Goal: Task Accomplishment & Management: Manage account settings

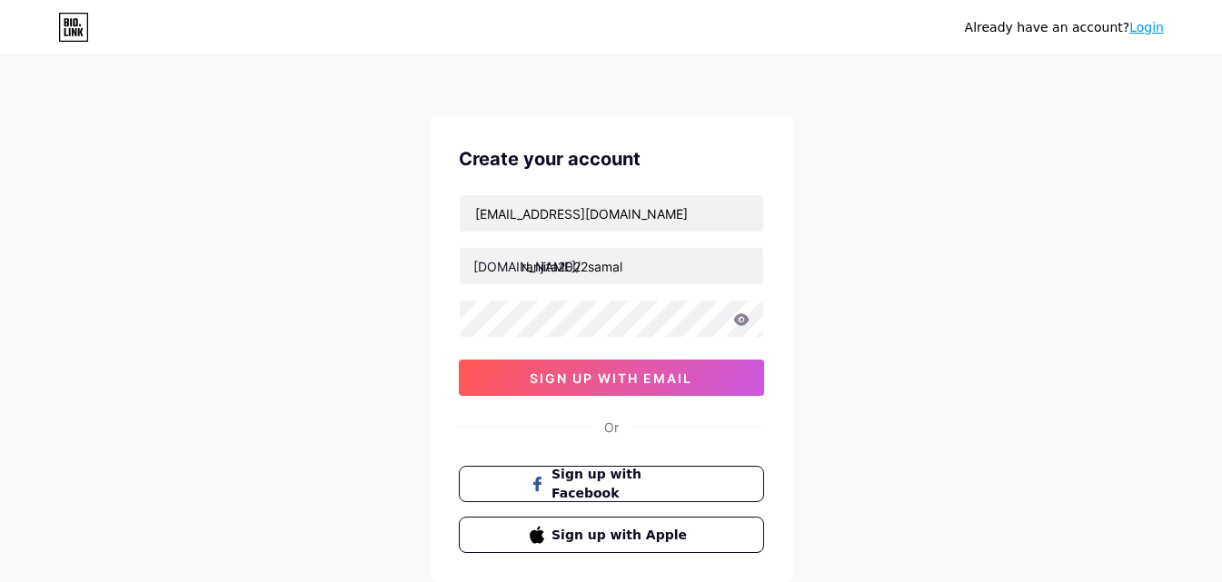
type input "ranjita2022samal"
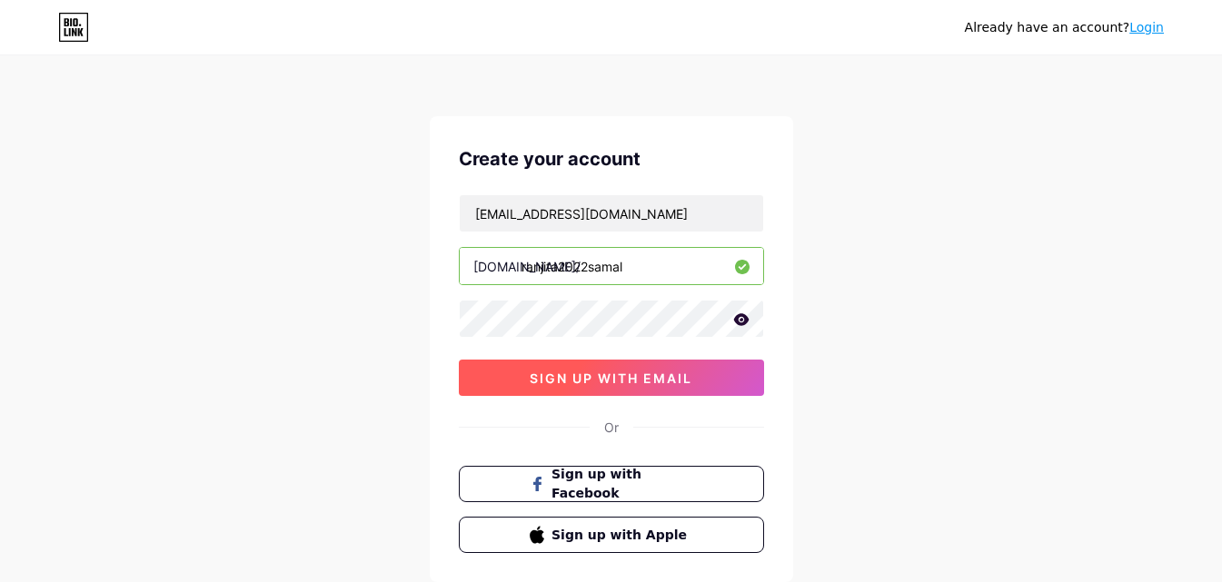
click at [621, 383] on span "sign up with email" at bounding box center [611, 378] width 163 height 15
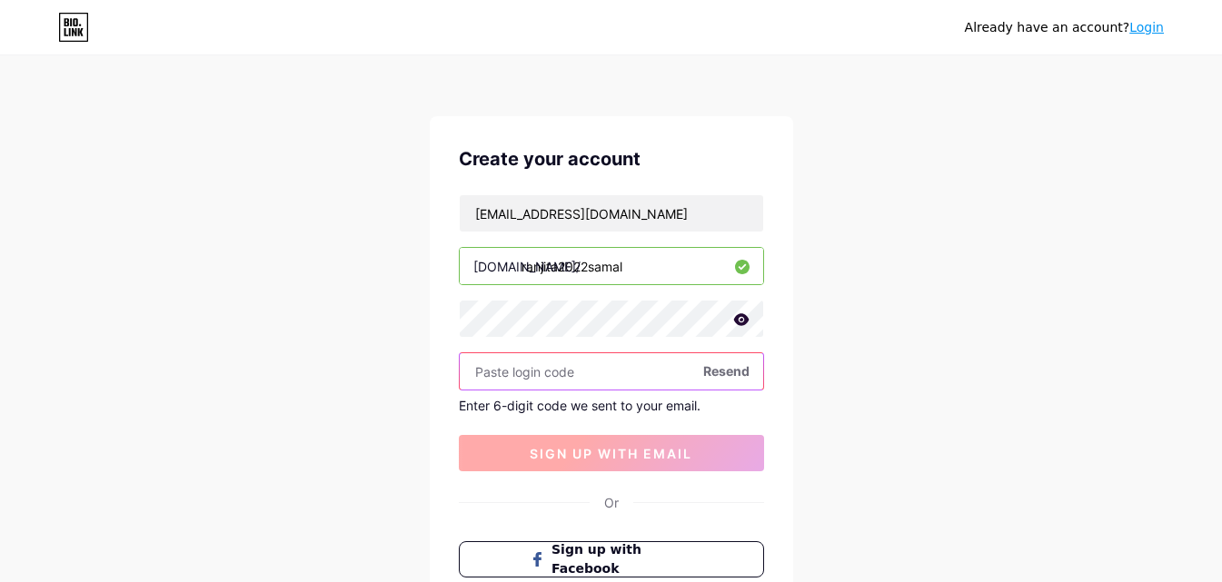
paste input "507915"
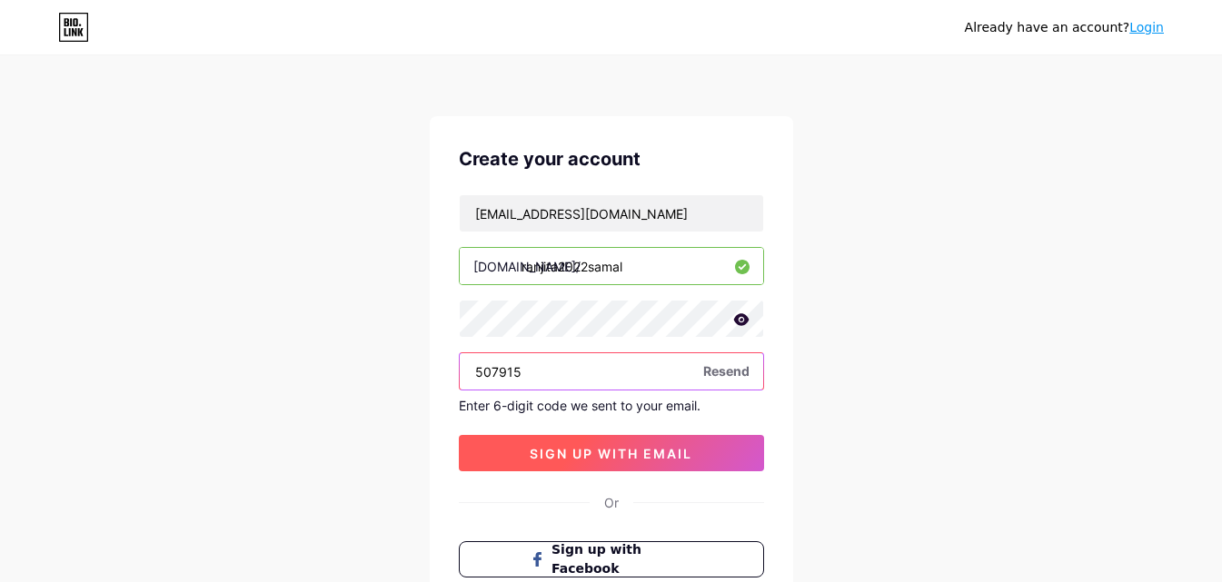
type input "507915"
click at [620, 463] on button "sign up with email" at bounding box center [611, 453] width 305 height 36
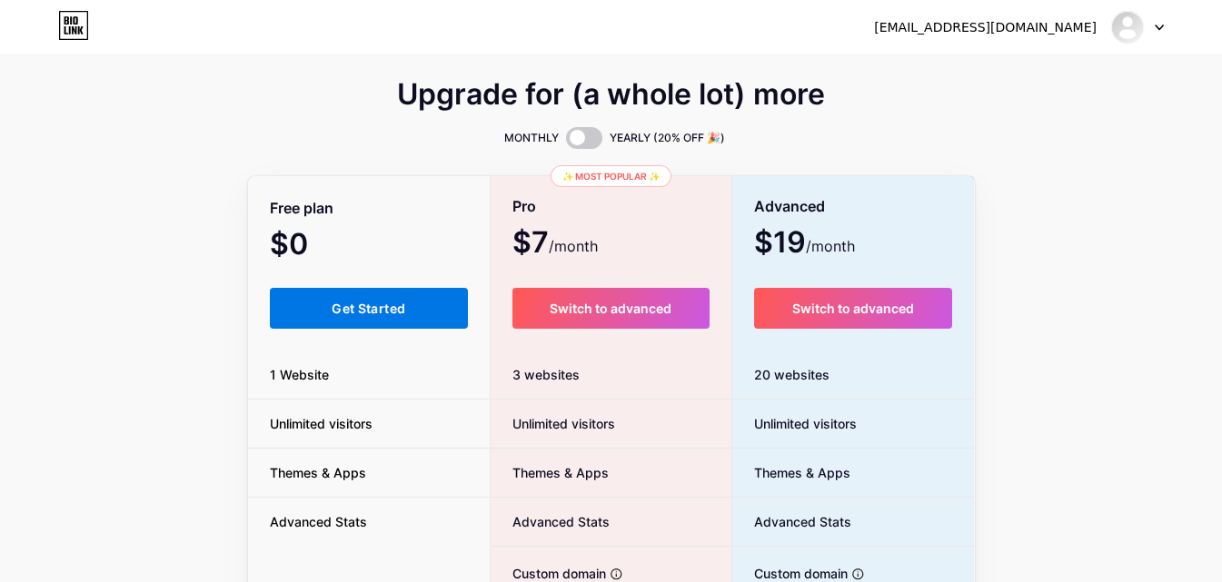
click at [419, 302] on button "Get Started" at bounding box center [369, 308] width 199 height 41
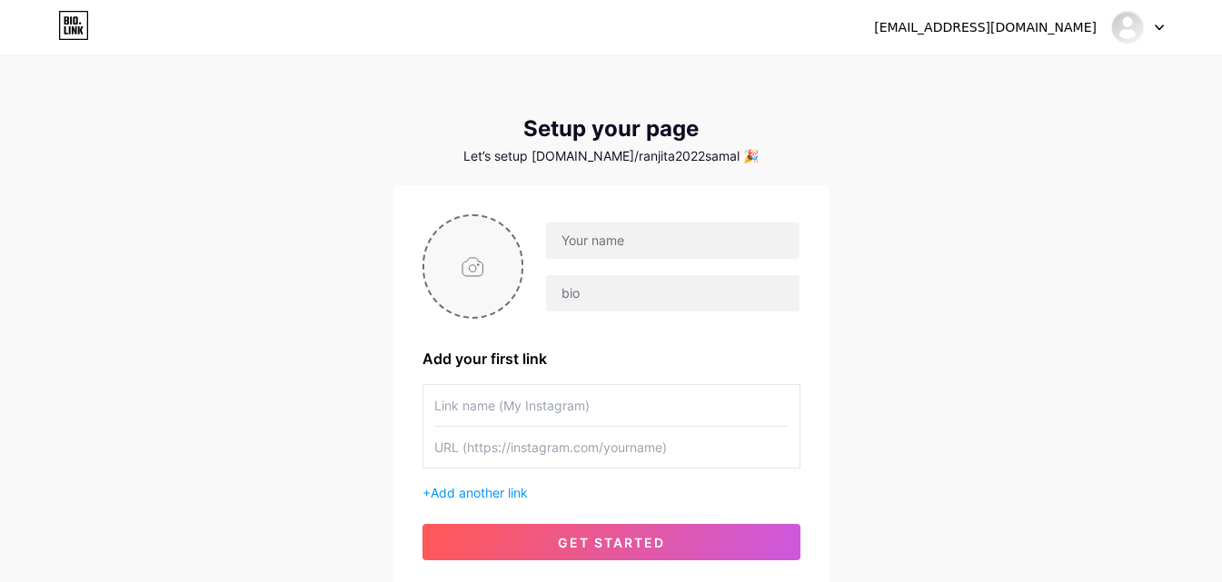
click at [473, 261] on input "file" at bounding box center [473, 266] width 98 height 101
type input "C:\fakepath\1.jpg"
drag, startPoint x: 652, startPoint y: 247, endPoint x: 656, endPoint y: 255, distance: 9.4
click at [652, 247] on input "text" at bounding box center [672, 241] width 253 height 36
click at [252, 249] on div "[EMAIL_ADDRESS][DOMAIN_NAME] Dashboard Logout Setup your page Let’s setup [DOMA…" at bounding box center [611, 324] width 1222 height 648
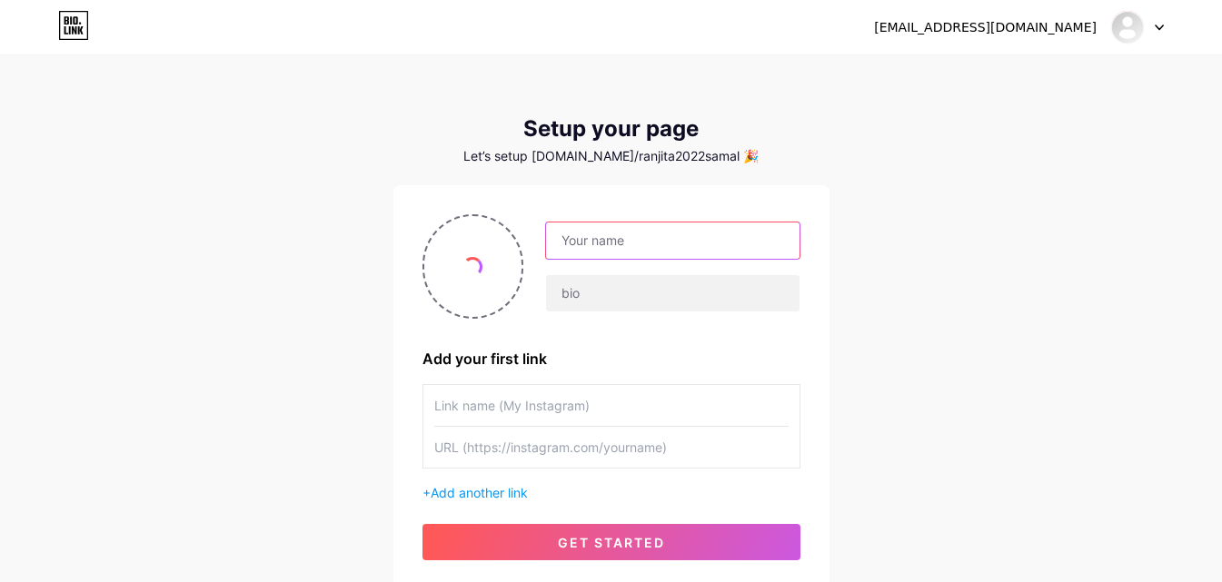
click at [634, 246] on input "text" at bounding box center [672, 241] width 253 height 36
paste input "[PERSON_NAME]"
type input "[PERSON_NAME]"
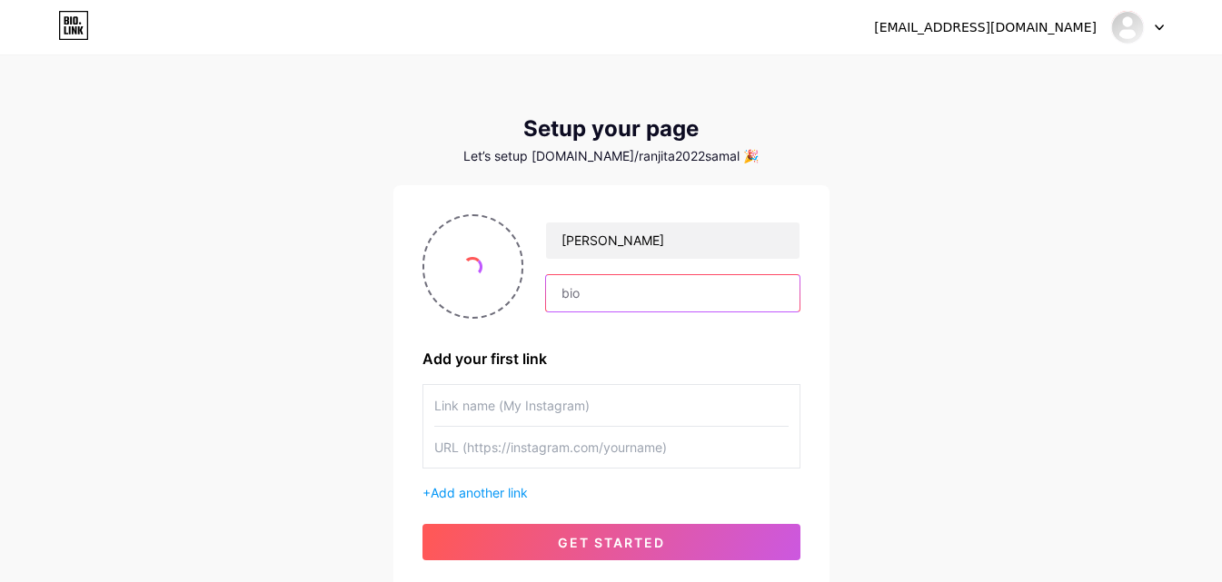
click at [612, 286] on input "text" at bounding box center [672, 293] width 253 height 36
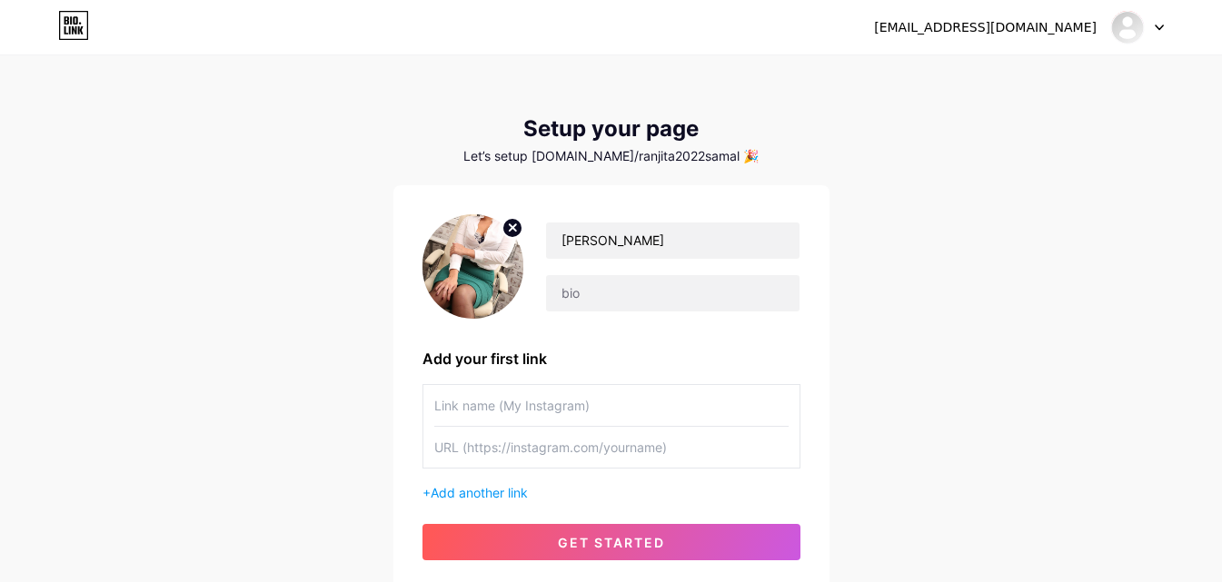
click at [221, 221] on div "[EMAIL_ADDRESS][DOMAIN_NAME] Dashboard Logout Setup your page Let’s setup [DOMA…" at bounding box center [611, 324] width 1222 height 648
click at [634, 300] on input "text" at bounding box center [672, 293] width 253 height 36
paste input "Let Surat Independent Escorts Realize Your Erotic Dream Call Girls."
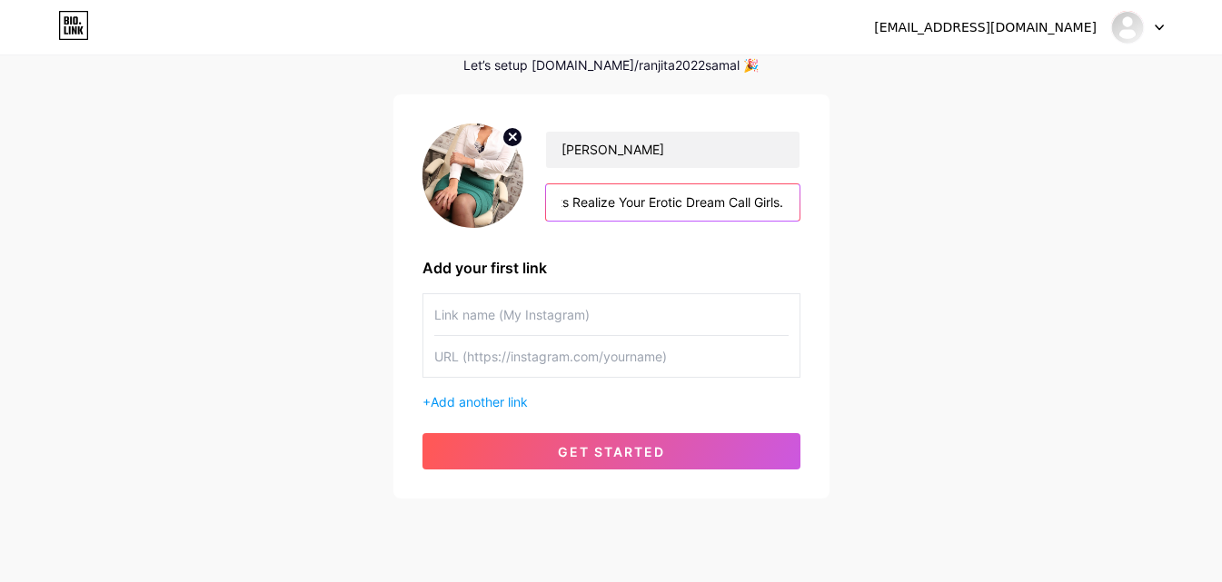
type input "Let Surat Independent Escorts Realize Your Erotic Dream Call Girls."
click at [593, 315] on input "text" at bounding box center [611, 314] width 354 height 41
click at [579, 365] on input "text" at bounding box center [611, 356] width 354 height 41
click at [476, 349] on input "text" at bounding box center [611, 356] width 354 height 41
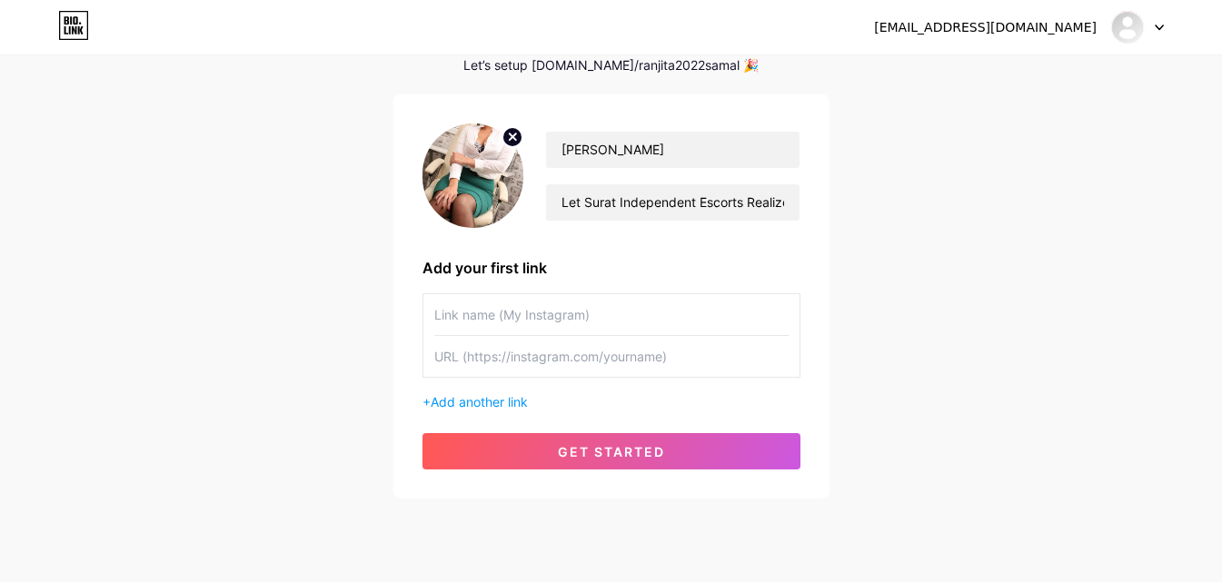
paste input "[URL][DOMAIN_NAME]"
type input "[URL][DOMAIN_NAME]"
click at [304, 345] on div "[EMAIL_ADDRESS][DOMAIN_NAME] Dashboard Logout Setup your page Let’s setup [DOMA…" at bounding box center [611, 233] width 1222 height 648
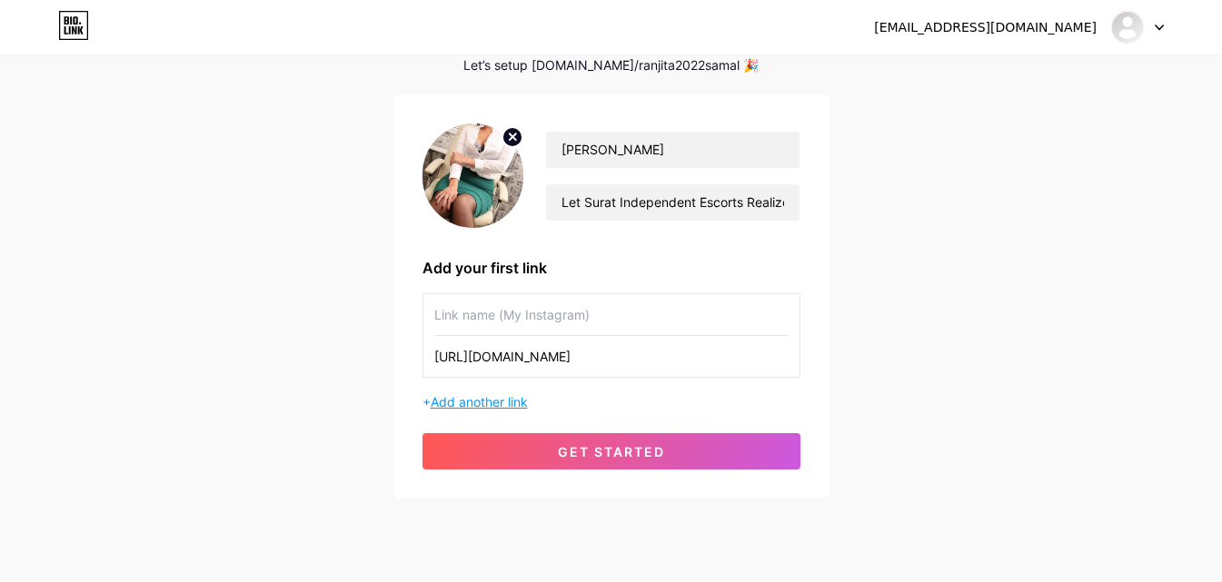
click at [488, 404] on span "Add another link" at bounding box center [479, 401] width 97 height 15
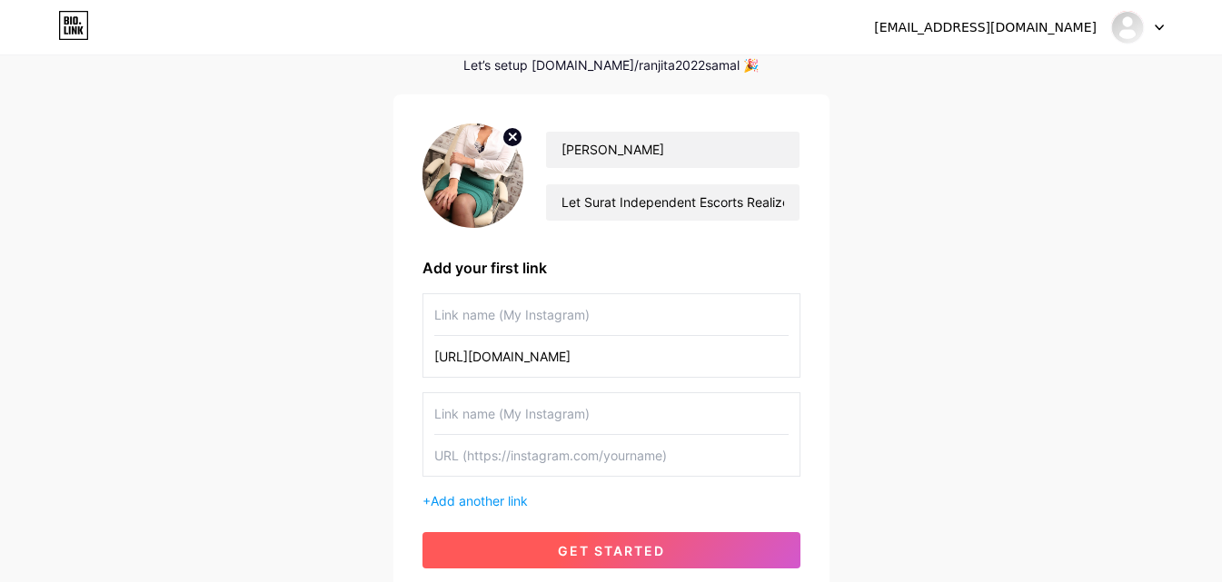
click at [612, 557] on span "get started" at bounding box center [611, 550] width 107 height 15
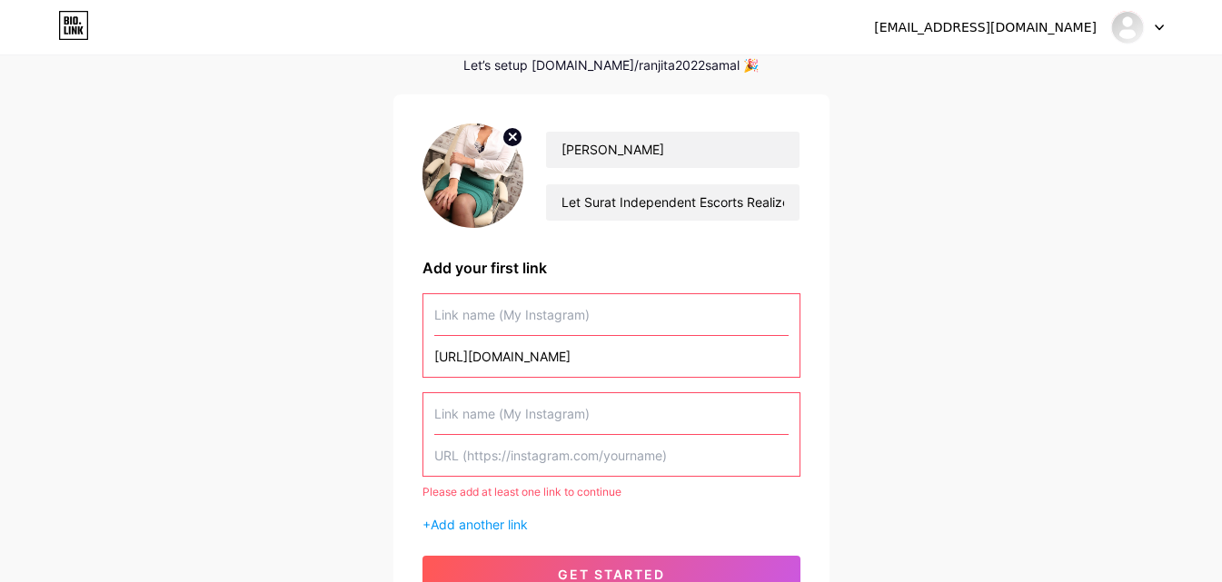
click at [508, 308] on input "text" at bounding box center [611, 314] width 354 height 41
click at [482, 303] on input "text" at bounding box center [611, 314] width 354 height 41
paste input "[URL][DOMAIN_NAME]"
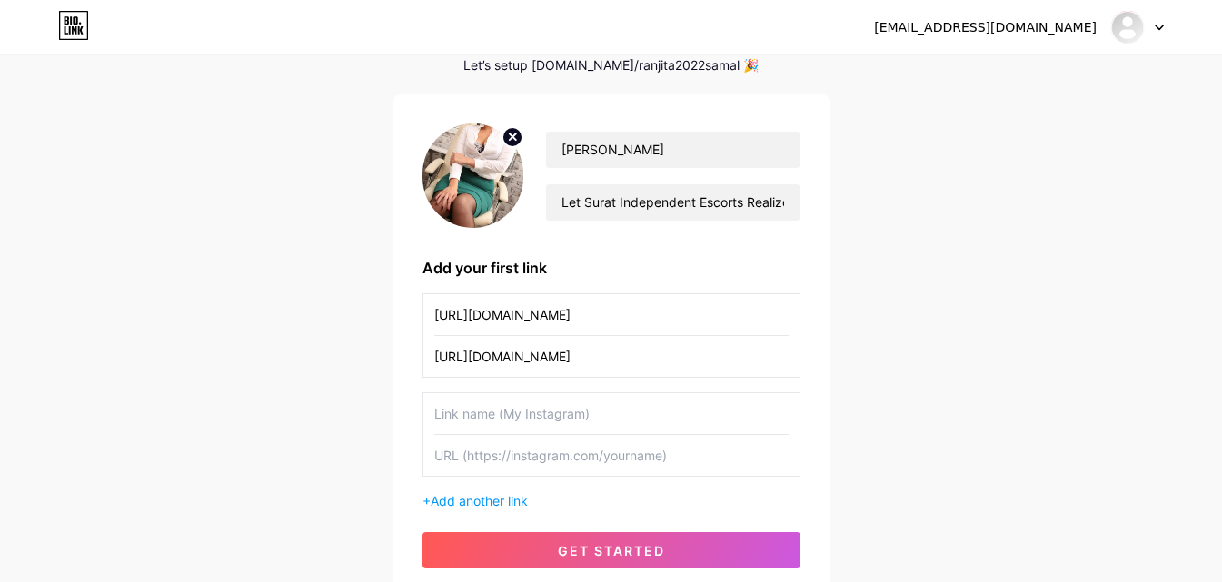
scroll to position [0, 5]
type input "[URL][DOMAIN_NAME]"
drag, startPoint x: 326, startPoint y: 321, endPoint x: 367, endPoint y: 380, distance: 71.8
click at [324, 321] on div "[EMAIL_ADDRESS][DOMAIN_NAME] Dashboard Logout Setup your page Let’s setup [DOMA…" at bounding box center [611, 282] width 1222 height 747
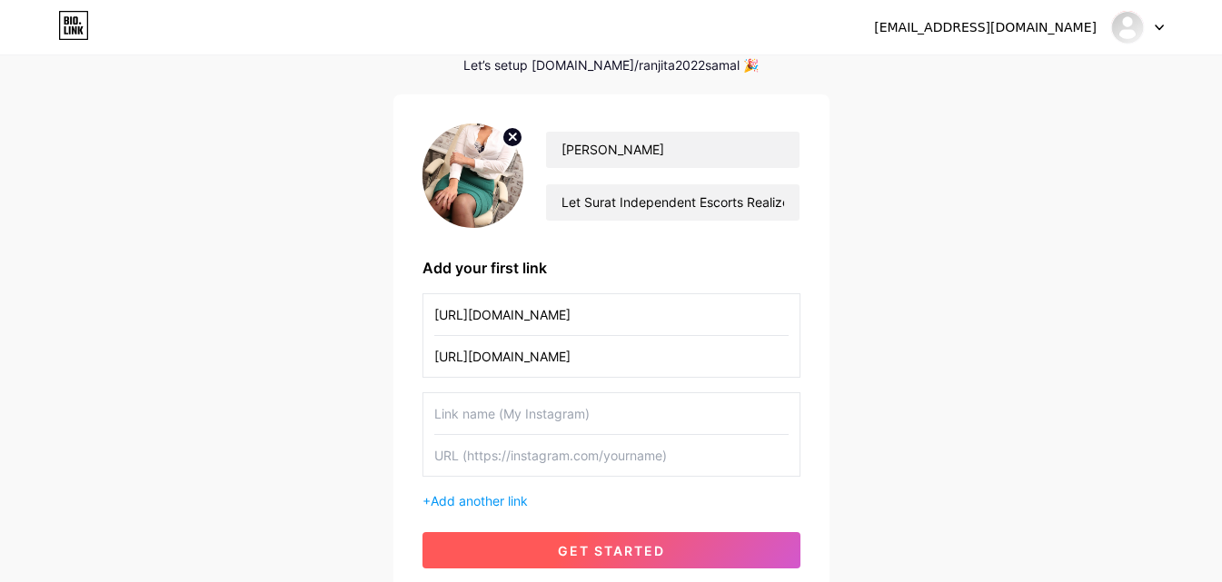
click at [601, 543] on span "get started" at bounding box center [611, 550] width 107 height 15
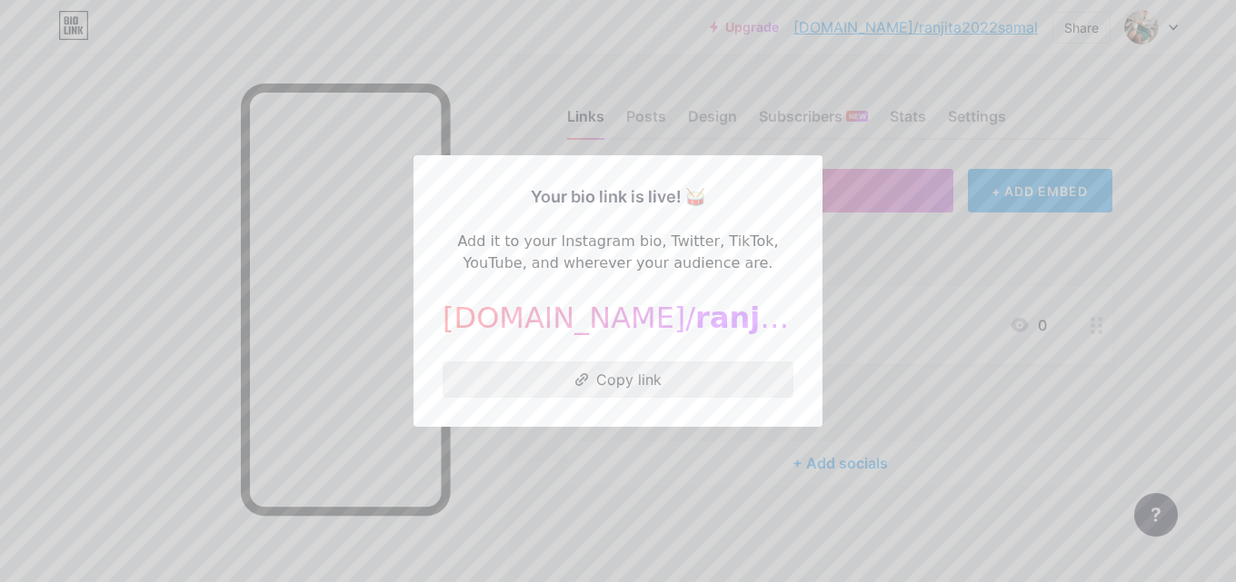
click at [610, 386] on button "Copy link" at bounding box center [618, 380] width 351 height 36
click at [462, 201] on div "Your bio link is live! 🥁" at bounding box center [618, 196] width 351 height 25
click at [494, 105] on div at bounding box center [618, 291] width 1236 height 582
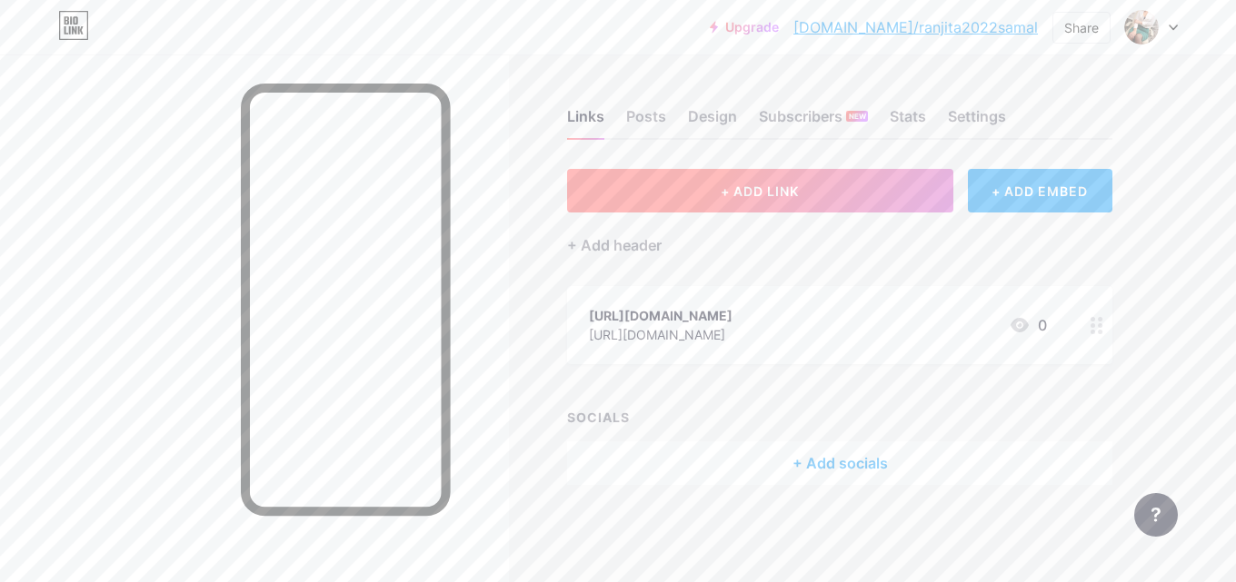
click at [788, 195] on span "+ ADD LINK" at bounding box center [760, 191] width 78 height 15
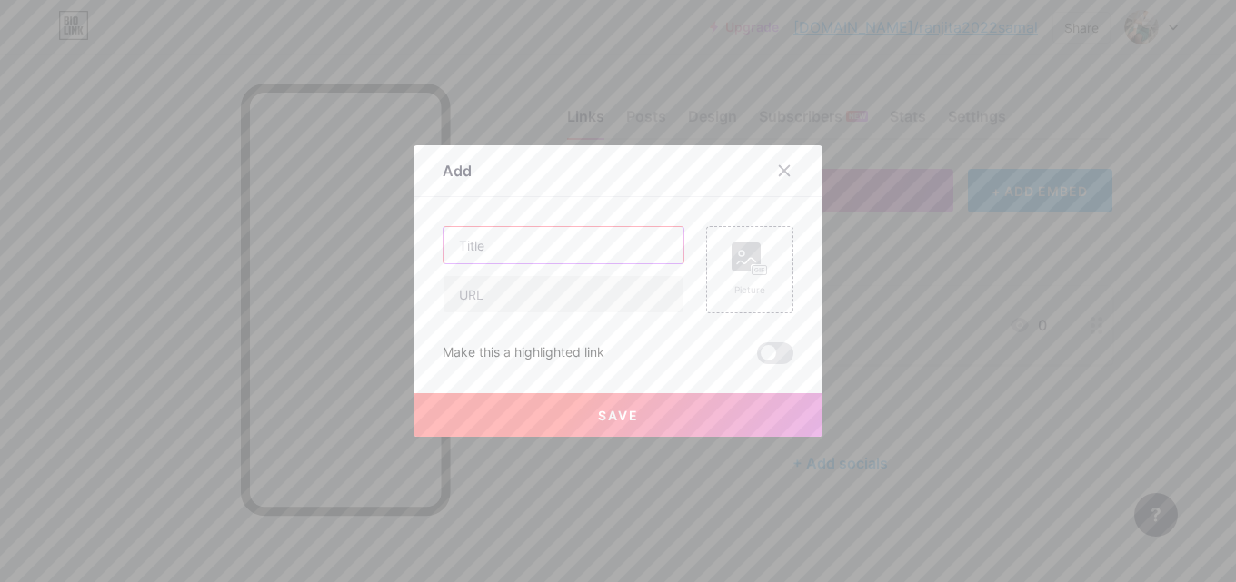
click at [528, 244] on input "text" at bounding box center [563, 245] width 240 height 36
click at [492, 281] on input "text" at bounding box center [563, 294] width 240 height 36
paste input "[URL][DOMAIN_NAME]"
click at [473, 300] on input "[URL][DOMAIN_NAME]" at bounding box center [563, 294] width 240 height 36
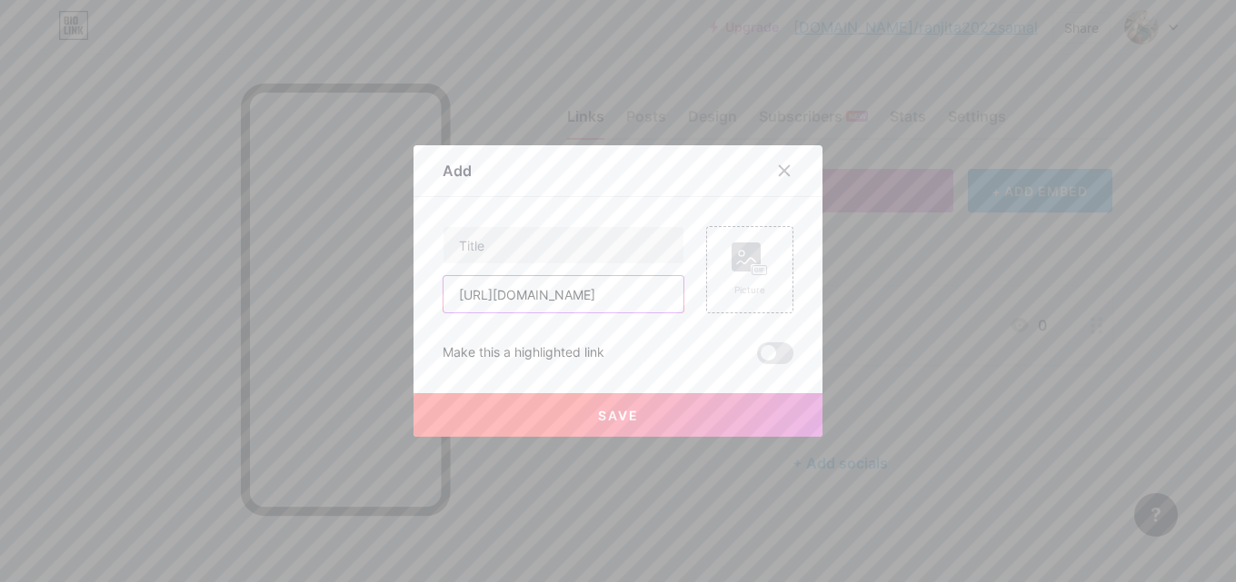
click at [454, 301] on input "[URL][DOMAIN_NAME]" at bounding box center [563, 294] width 240 height 36
click at [499, 299] on input "[URL][DOMAIN_NAME]" at bounding box center [563, 294] width 240 height 36
drag, startPoint x: 499, startPoint y: 295, endPoint x: 529, endPoint y: 303, distance: 30.9
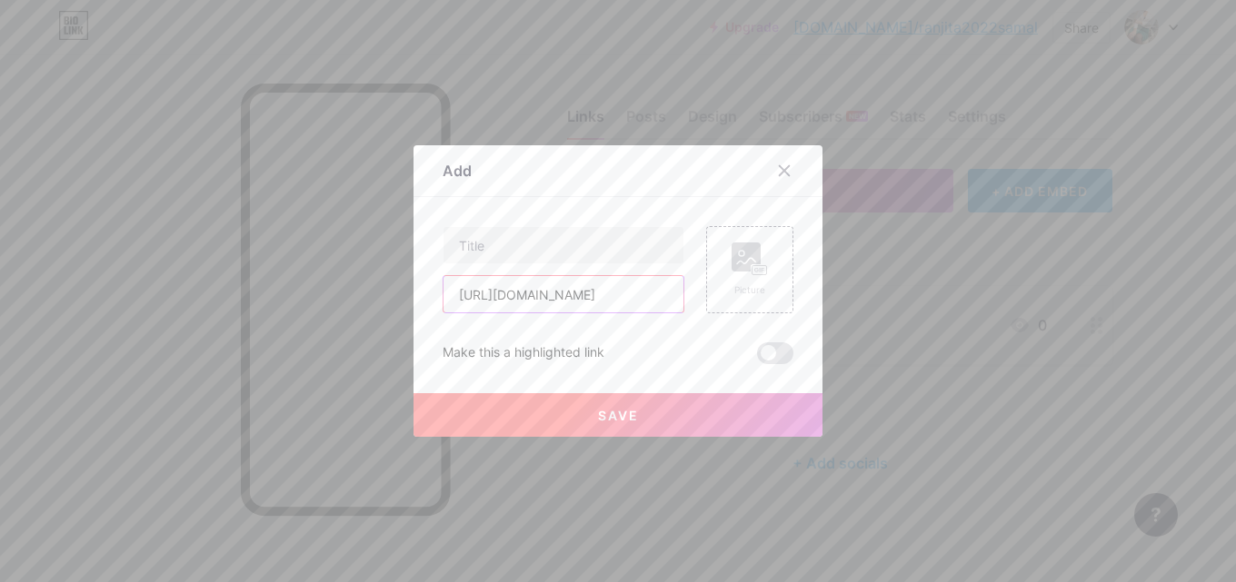
click at [529, 303] on input "[URL][DOMAIN_NAME]" at bounding box center [563, 294] width 240 height 36
type input "[URL][DOMAIN_NAME]"
click at [473, 248] on input "text" at bounding box center [563, 245] width 240 height 36
paste input "[GEOGRAPHIC_DATA]"
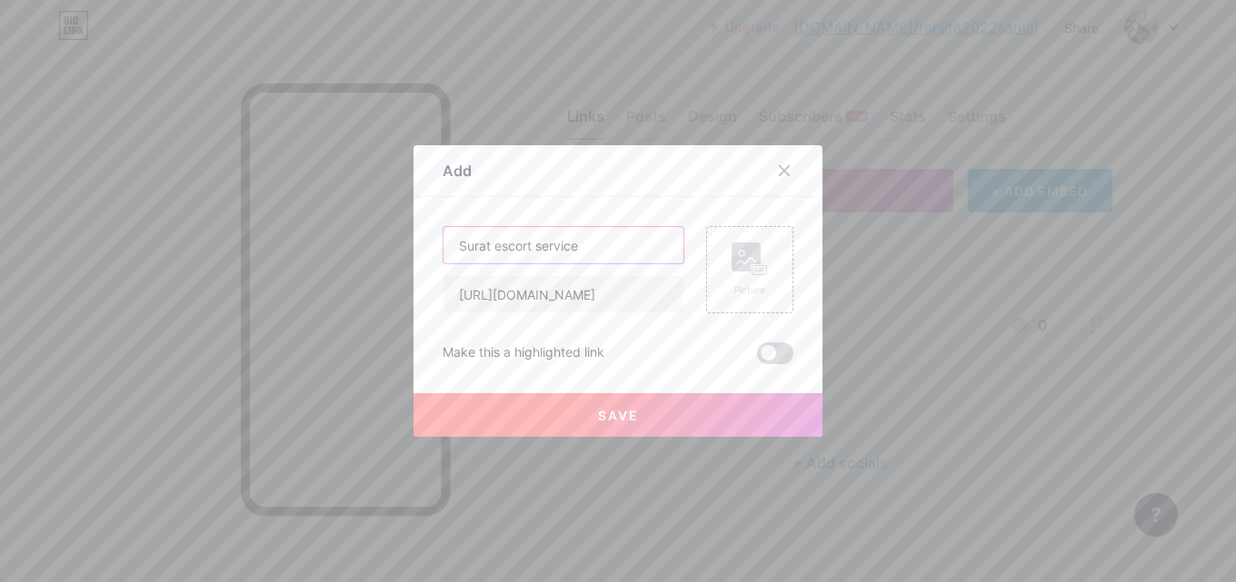
type input "Surat escort service"
click at [760, 358] on span at bounding box center [775, 354] width 36 height 22
click at [757, 358] on input "checkbox" at bounding box center [757, 358] width 0 height 0
click at [614, 416] on span "Save" at bounding box center [618, 415] width 41 height 15
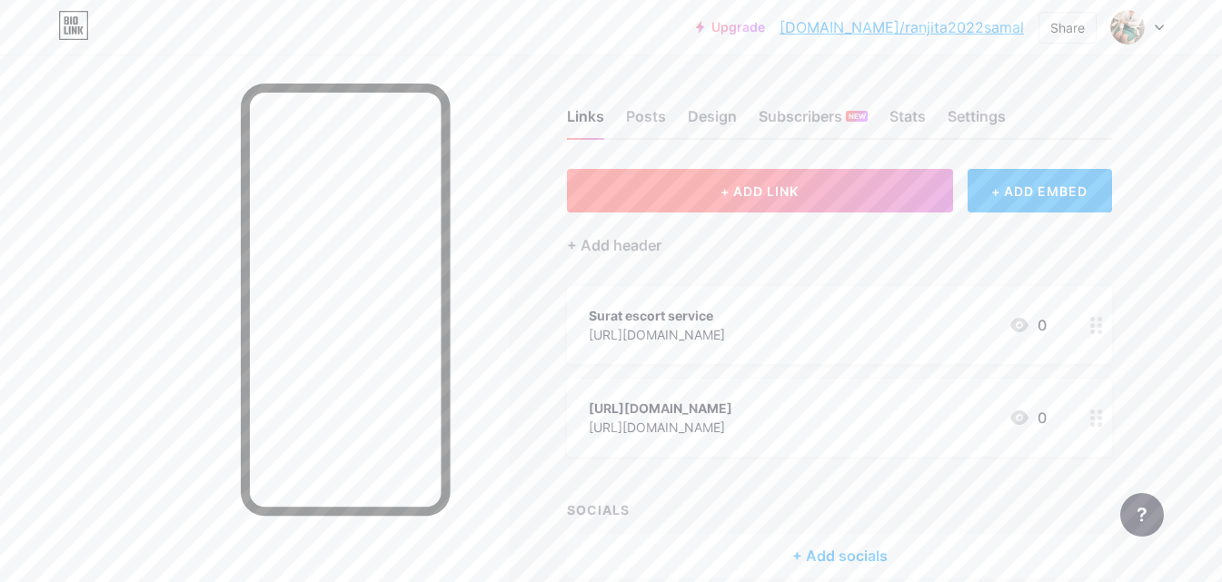
click at [758, 195] on span "+ ADD LINK" at bounding box center [760, 191] width 78 height 15
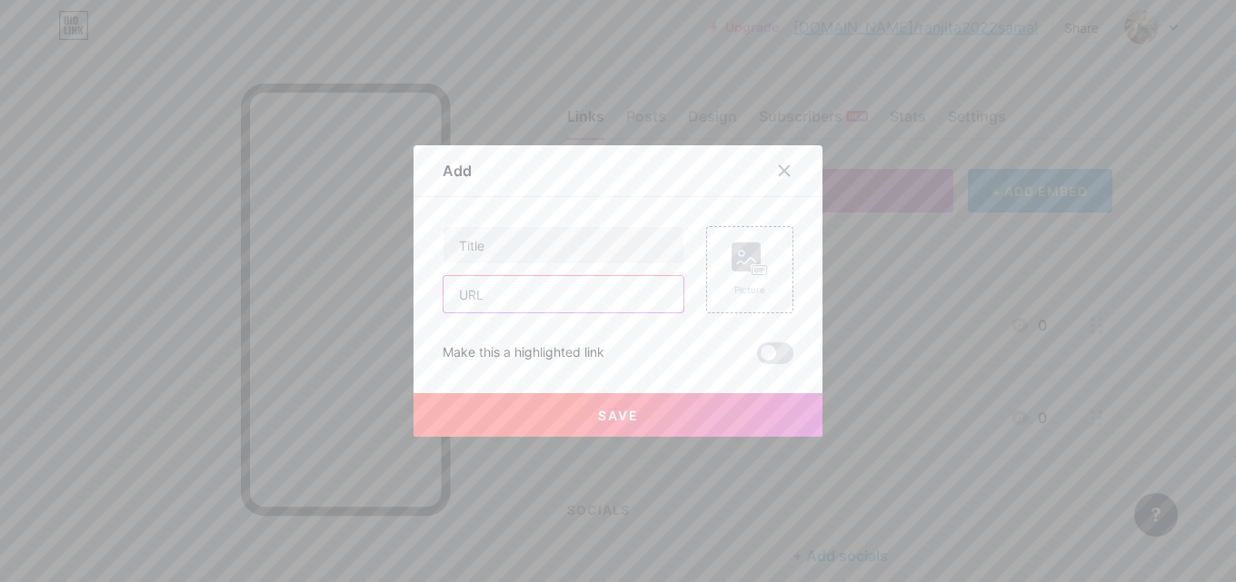
click at [556, 298] on input "text" at bounding box center [563, 294] width 240 height 36
paste input "[URL][DOMAIN_NAME]"
type input "[URL][DOMAIN_NAME]"
click at [579, 246] on input "text" at bounding box center [563, 245] width 240 height 36
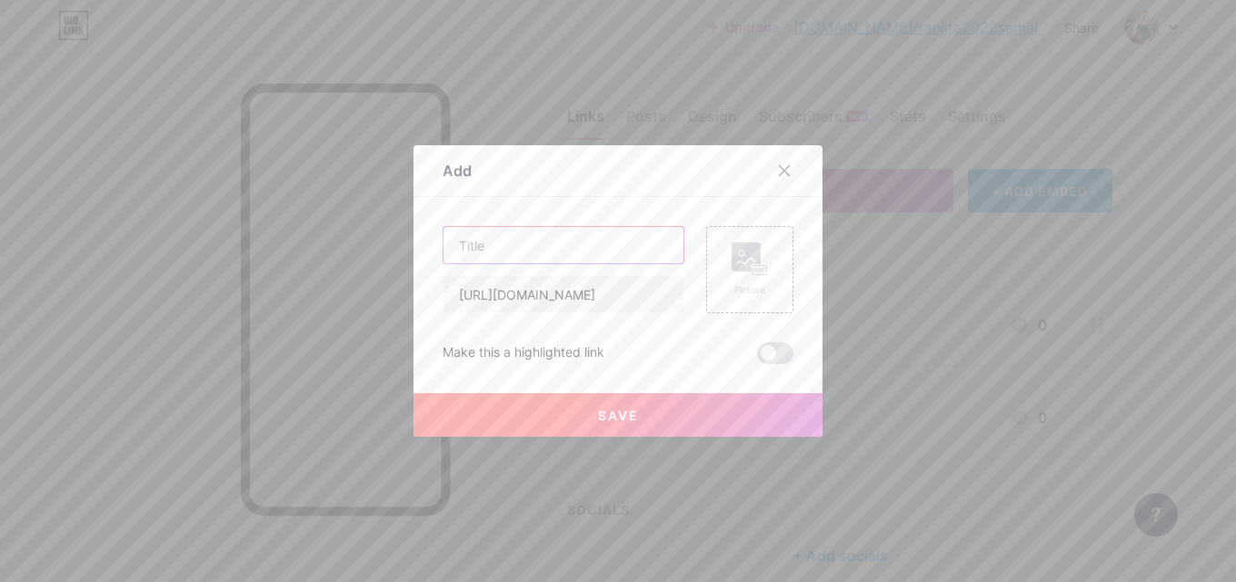
scroll to position [0, 0]
click at [622, 301] on input "[URL][DOMAIN_NAME]" at bounding box center [563, 294] width 240 height 36
click at [622, 300] on input "[URL][DOMAIN_NAME]" at bounding box center [563, 294] width 240 height 36
click at [549, 245] on input "text" at bounding box center [563, 245] width 240 height 36
paste input "Tinsukia"
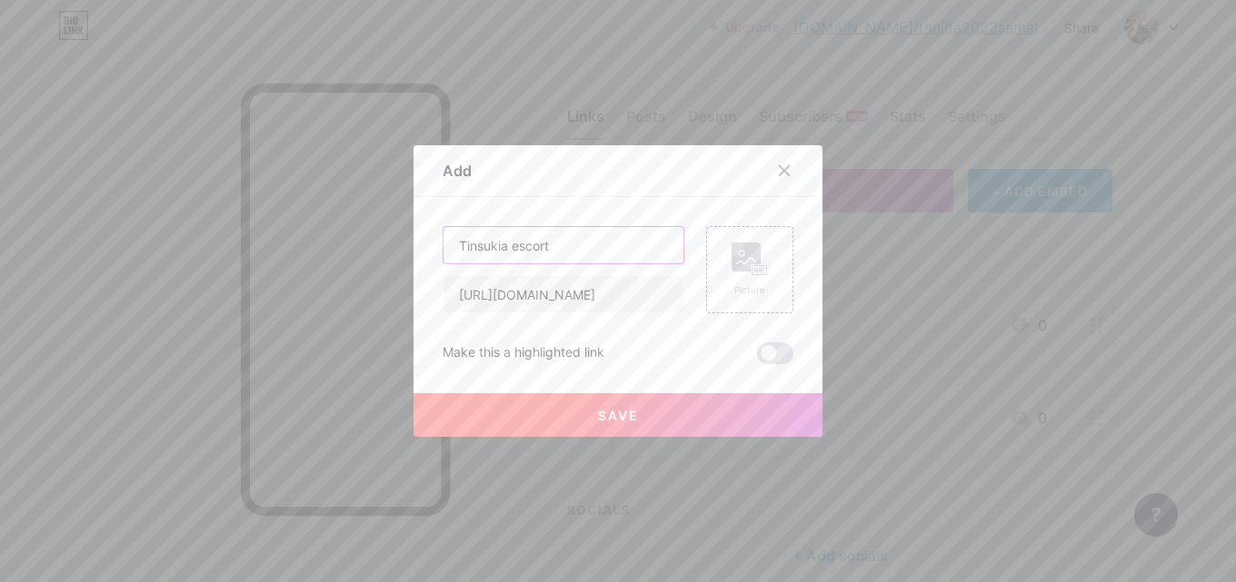
type input "Tinsukia escort"
click at [762, 362] on span at bounding box center [775, 354] width 36 height 22
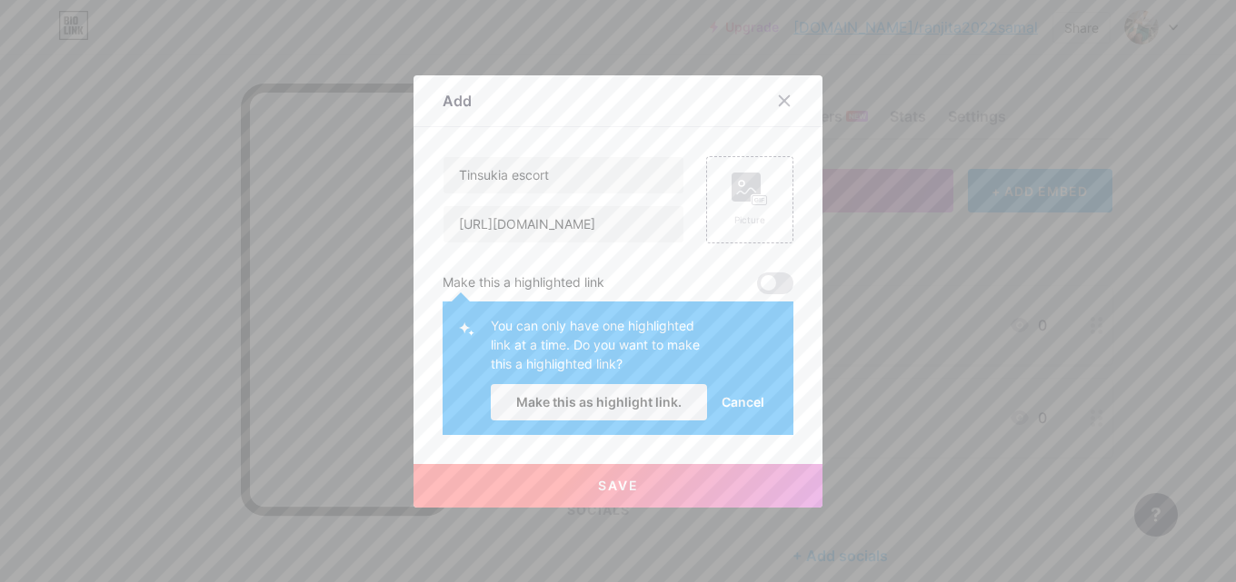
click at [731, 406] on span "Cancel" at bounding box center [742, 402] width 43 height 19
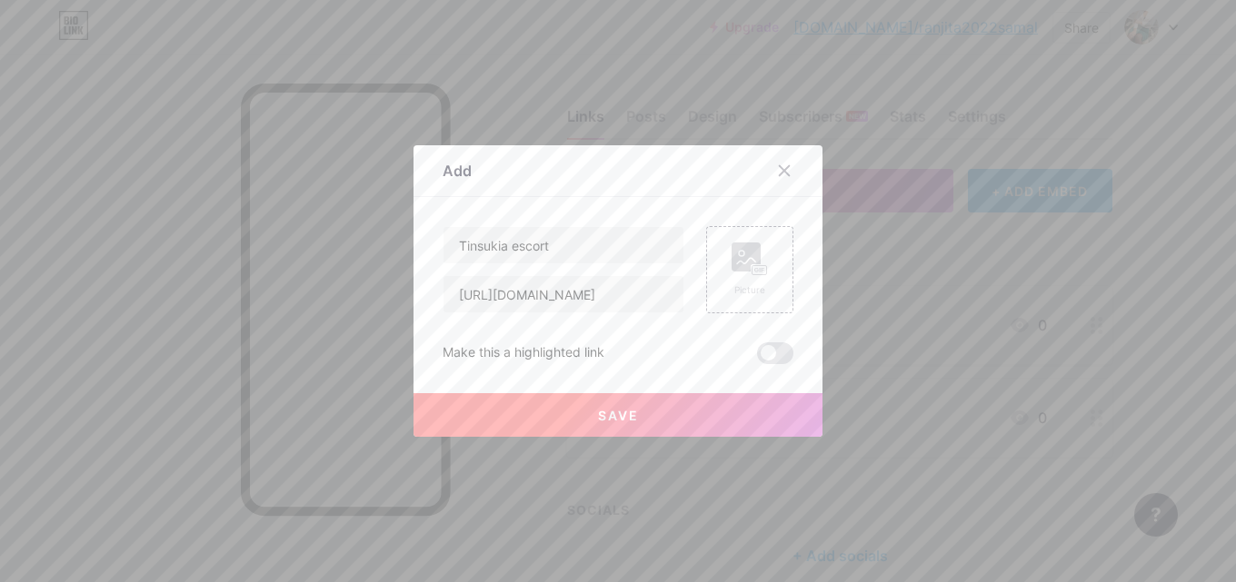
click at [612, 408] on span "Save" at bounding box center [618, 415] width 41 height 15
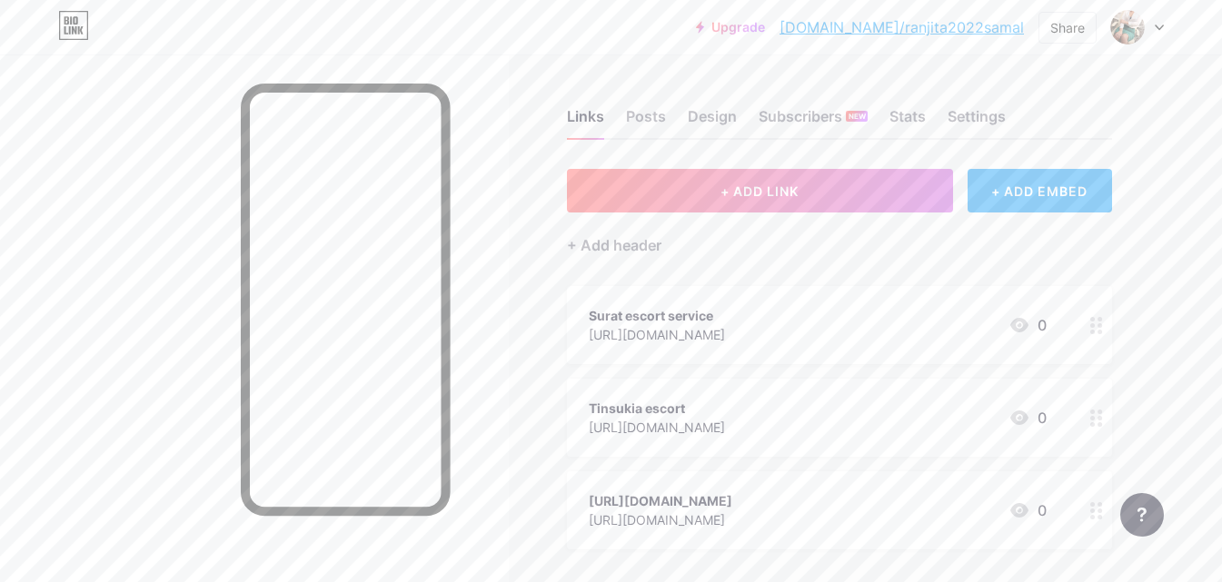
click at [100, 293] on div at bounding box center [254, 346] width 509 height 582
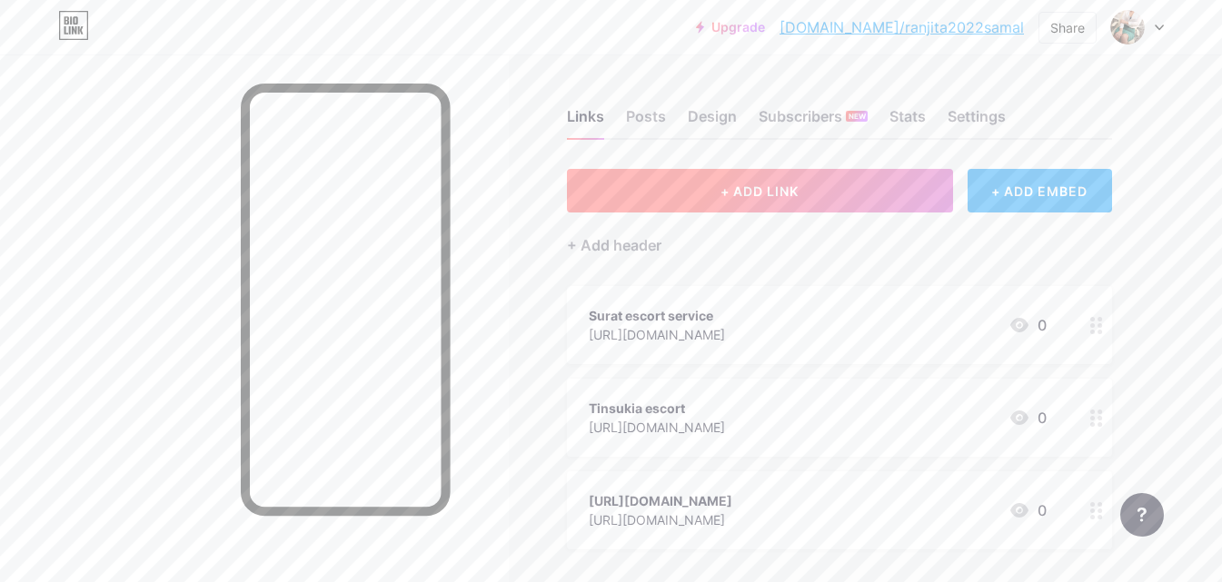
click at [749, 191] on span "+ ADD LINK" at bounding box center [760, 191] width 78 height 15
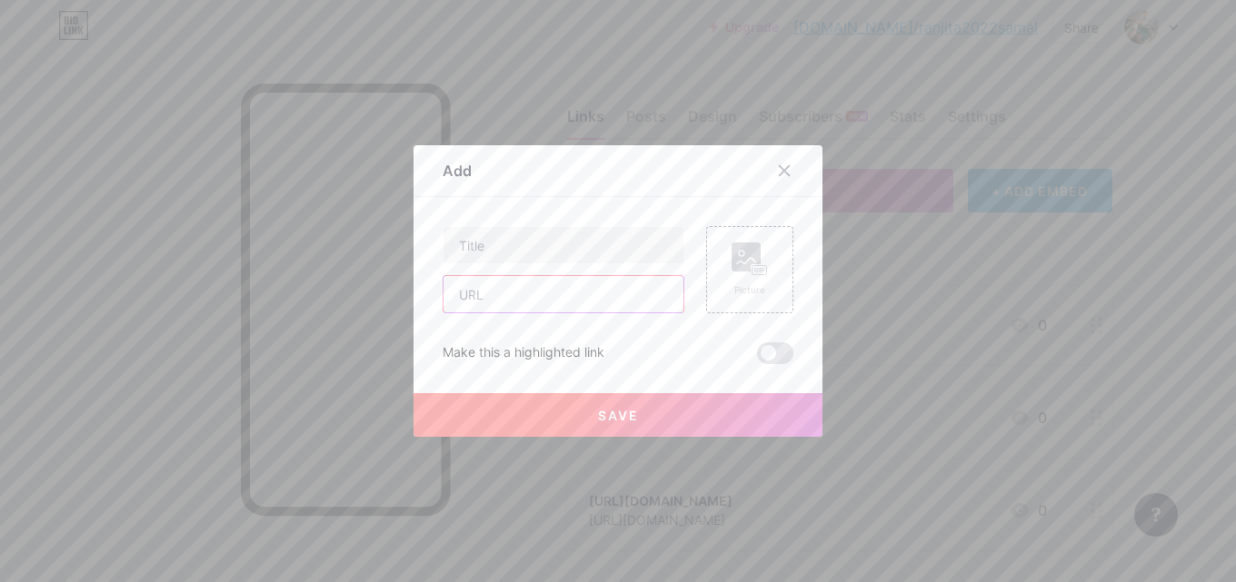
click at [512, 306] on input "text" at bounding box center [563, 294] width 240 height 36
paste input "[URL][DOMAIN_NAME]"
click at [455, 296] on input "[URL][DOMAIN_NAME]" at bounding box center [563, 294] width 240 height 36
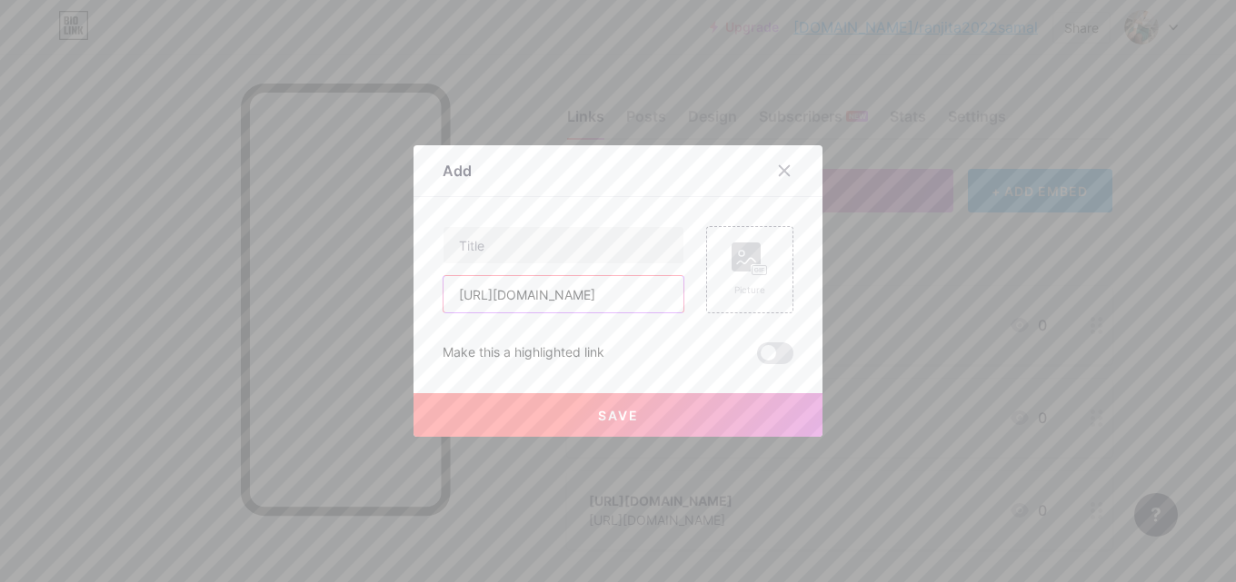
click at [455, 296] on input "[URL][DOMAIN_NAME]" at bounding box center [563, 294] width 240 height 36
click at [465, 298] on input "[URL][DOMAIN_NAME]" at bounding box center [563, 294] width 240 height 36
click at [502, 296] on input "[URL][DOMAIN_NAME]" at bounding box center [563, 294] width 240 height 36
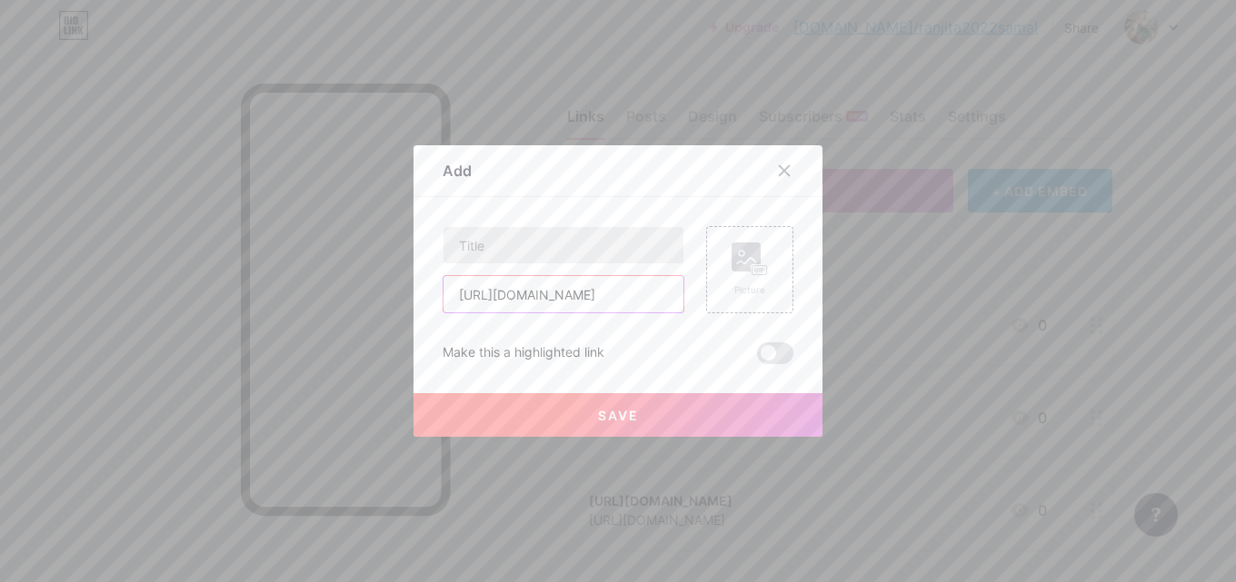
type input "[URL][DOMAIN_NAME]"
click at [491, 258] on input "text" at bounding box center [563, 245] width 240 height 36
paste input "Silchar"
type input "Silchar escort"
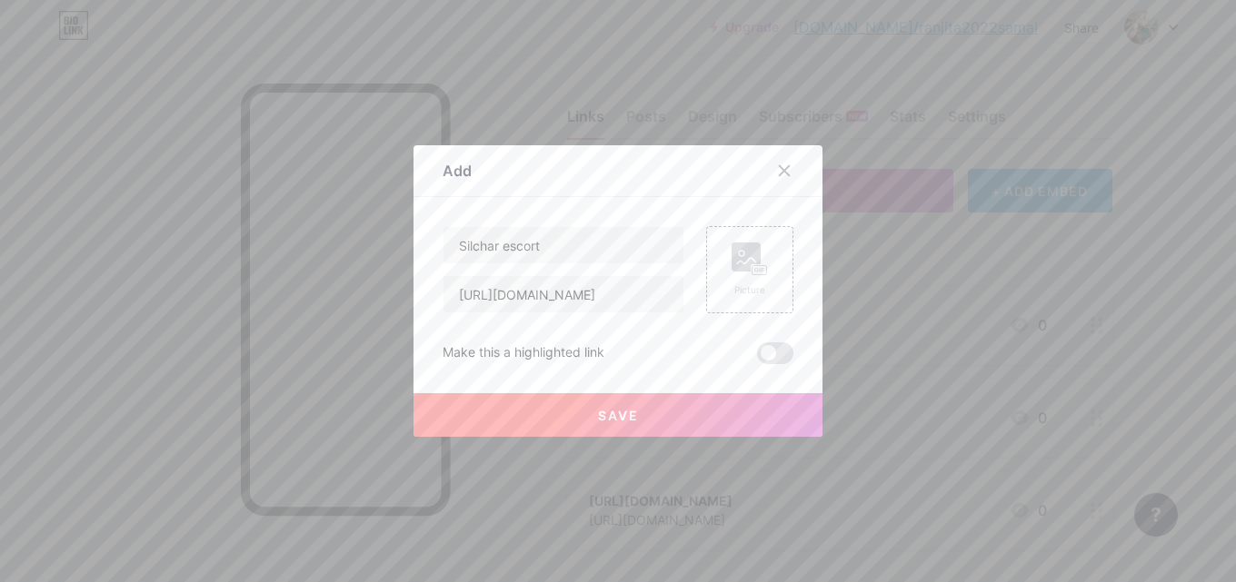
click at [612, 408] on span "Save" at bounding box center [618, 415] width 41 height 15
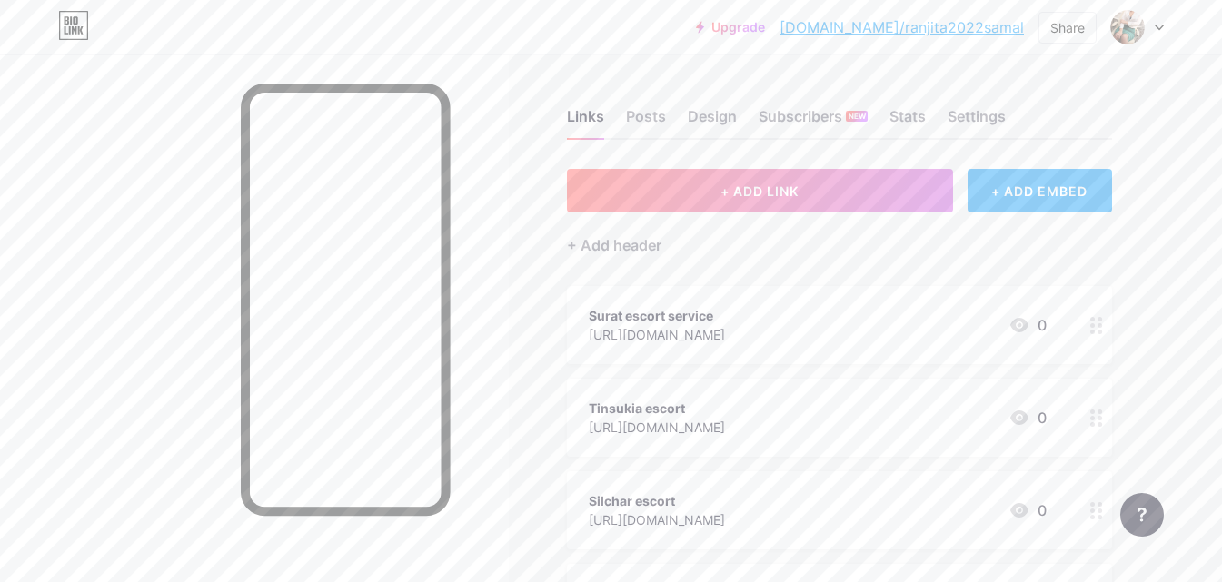
click at [58, 273] on div at bounding box center [254, 346] width 509 height 582
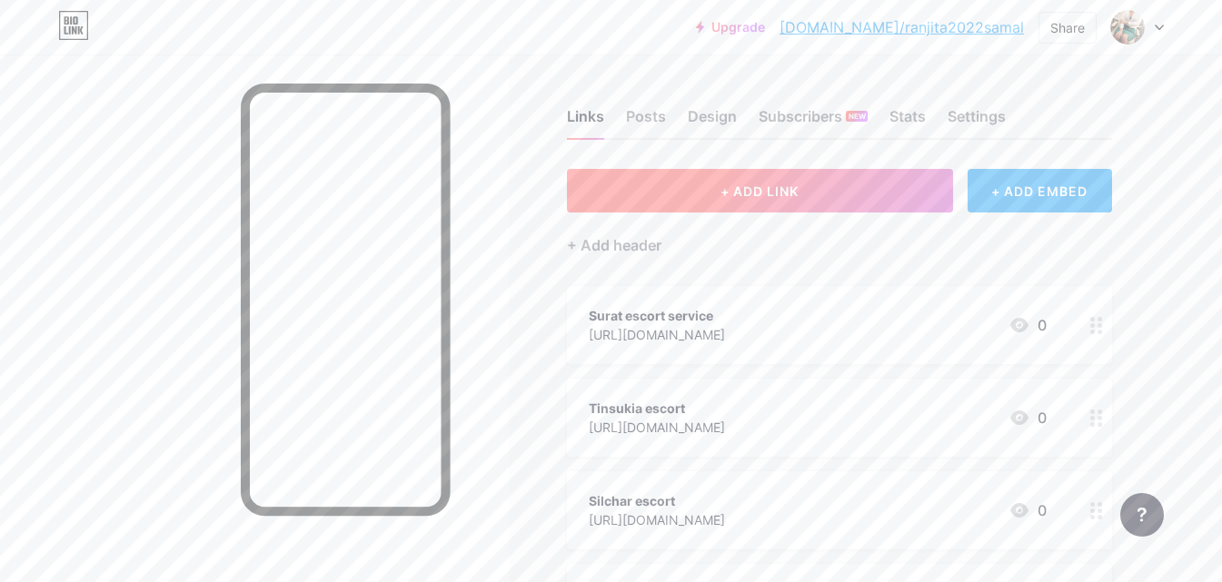
click at [699, 187] on button "+ ADD LINK" at bounding box center [760, 191] width 386 height 44
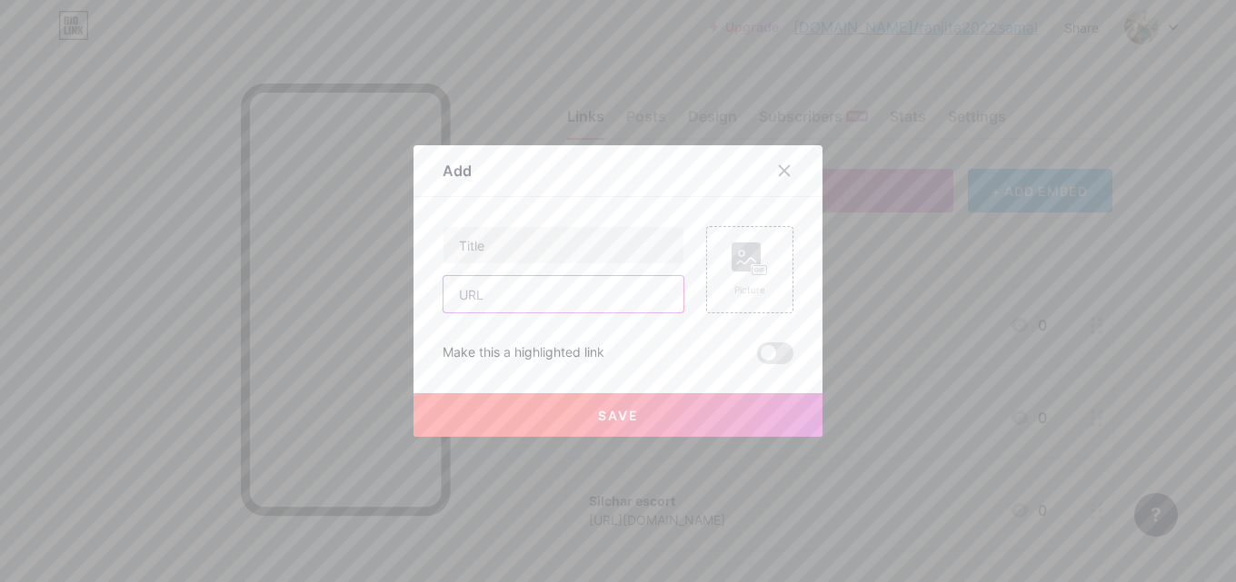
click at [513, 291] on input "text" at bounding box center [563, 294] width 240 height 36
paste input "[URL][DOMAIN_NAME]"
click at [462, 292] on input "[URL][DOMAIN_NAME]" at bounding box center [563, 294] width 240 height 36
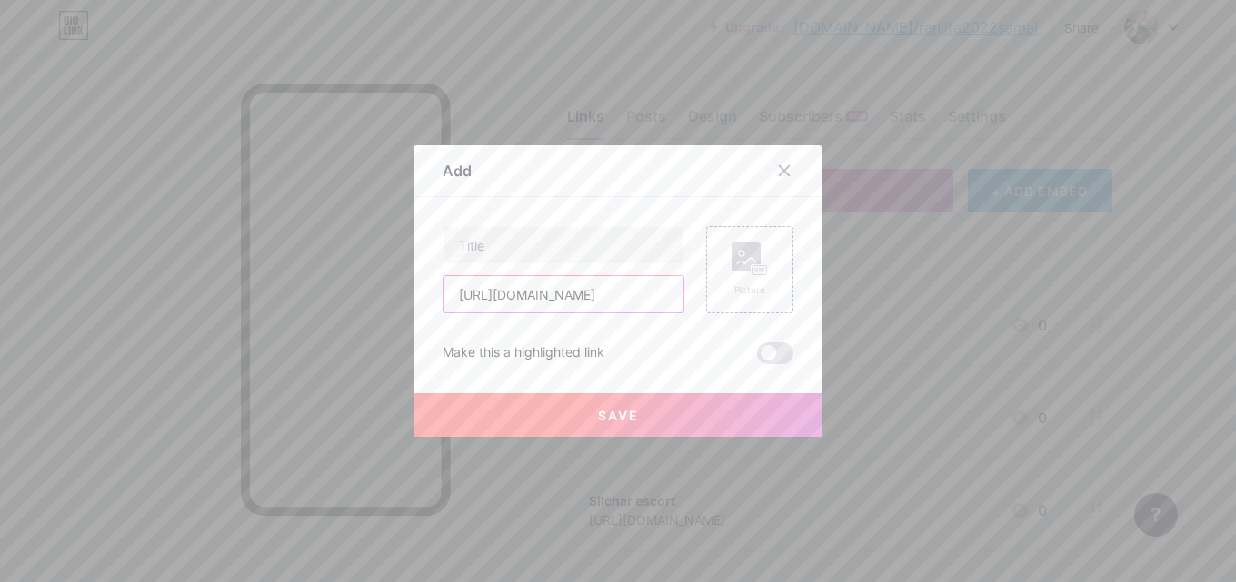
click at [548, 293] on input "[URL][DOMAIN_NAME]" at bounding box center [563, 294] width 240 height 36
type input "[URL][DOMAIN_NAME]"
click at [516, 245] on input "text" at bounding box center [563, 245] width 240 height 36
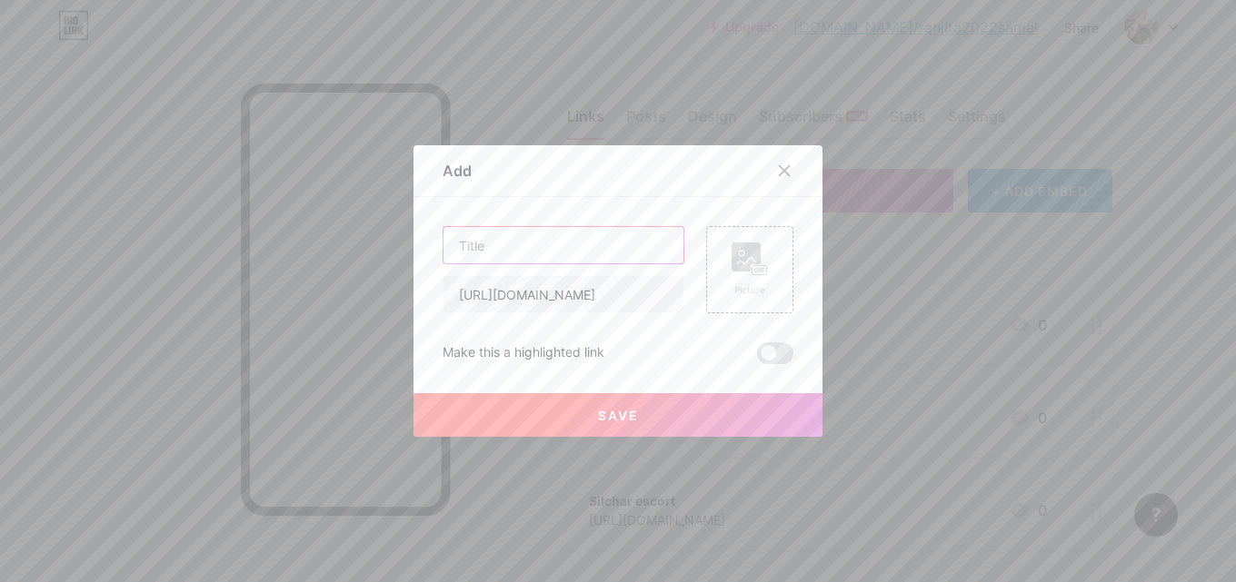
paste input "Vadodara"
type input "Vadodara escort"
click at [598, 420] on span "Save" at bounding box center [618, 415] width 41 height 15
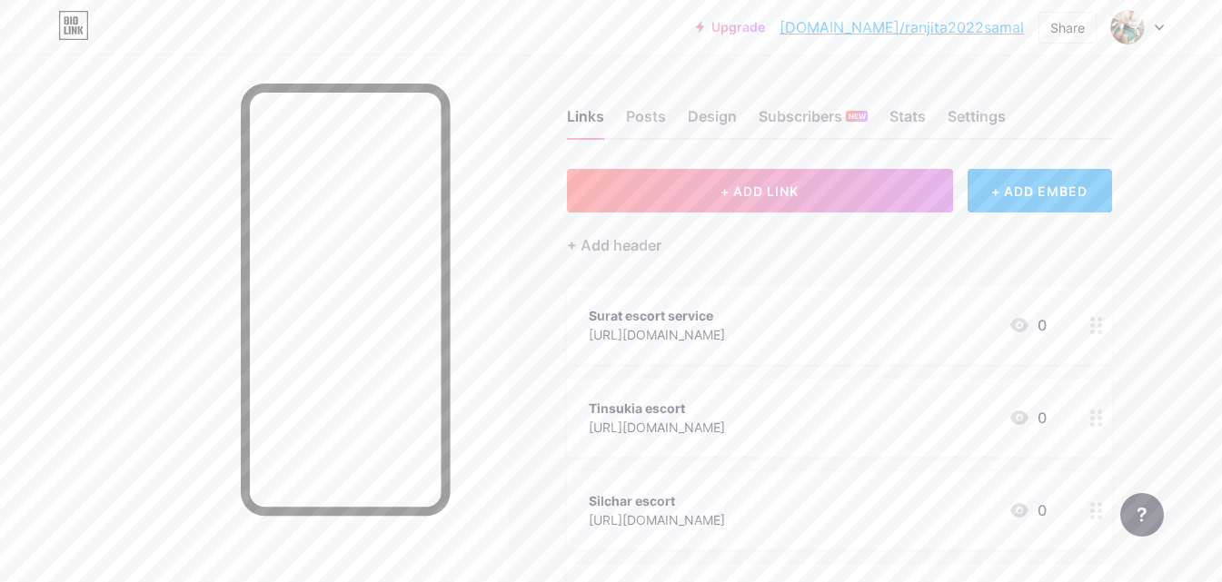
click at [90, 299] on div at bounding box center [254, 346] width 509 height 582
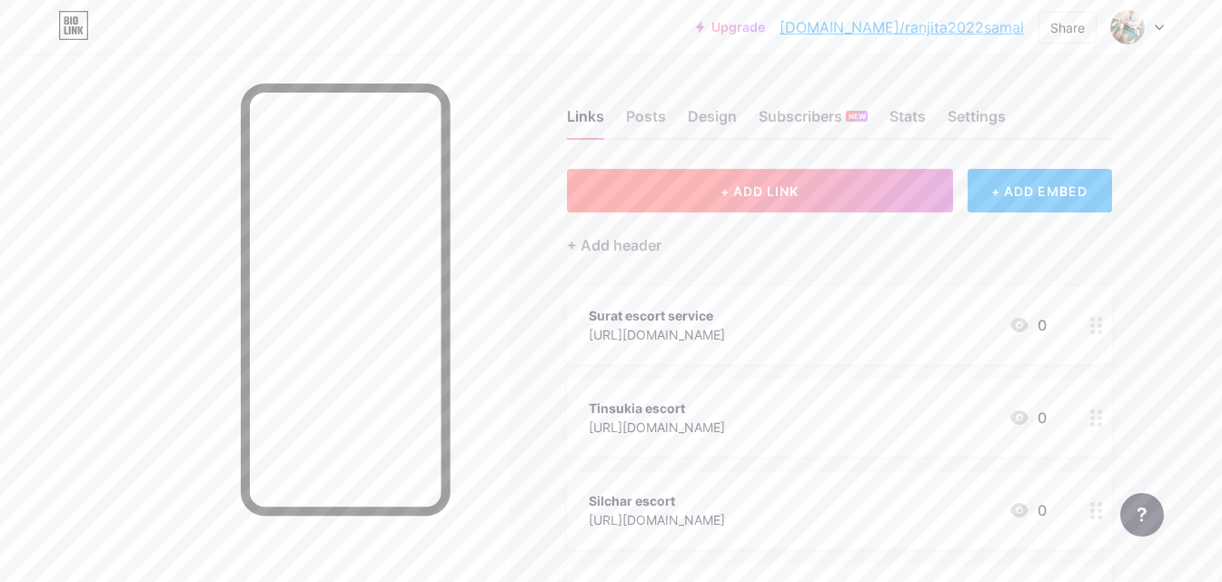
click at [740, 203] on button "+ ADD LINK" at bounding box center [760, 191] width 386 height 44
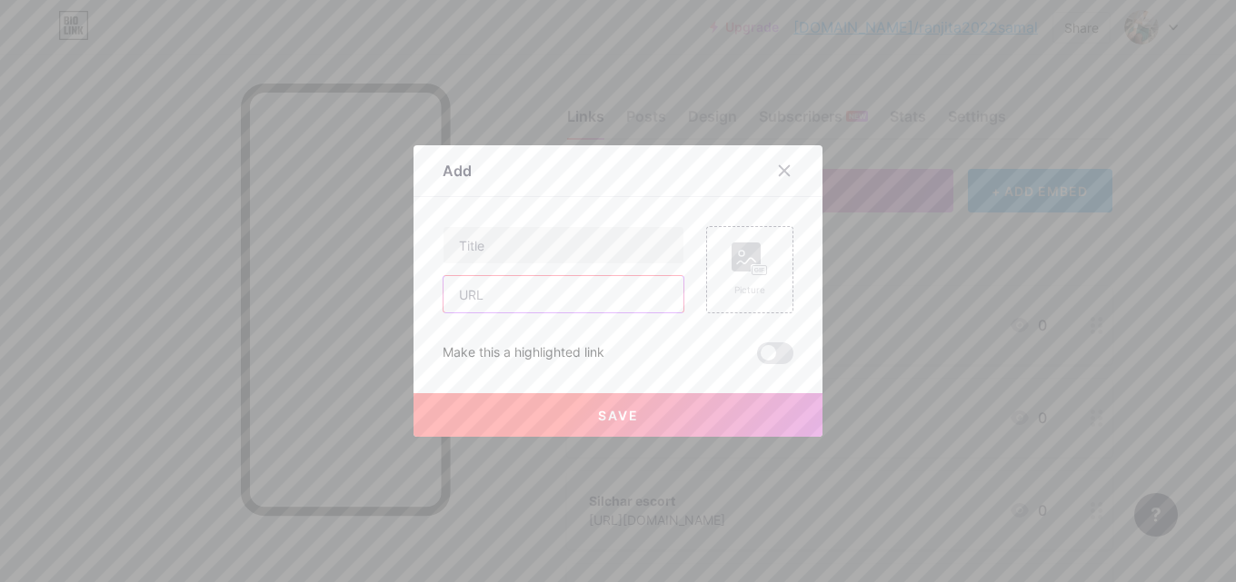
click at [580, 302] on input "text" at bounding box center [563, 294] width 240 height 36
paste input "[URL][DOMAIN_NAME]"
click at [548, 290] on input "[URL][DOMAIN_NAME]" at bounding box center [563, 294] width 240 height 36
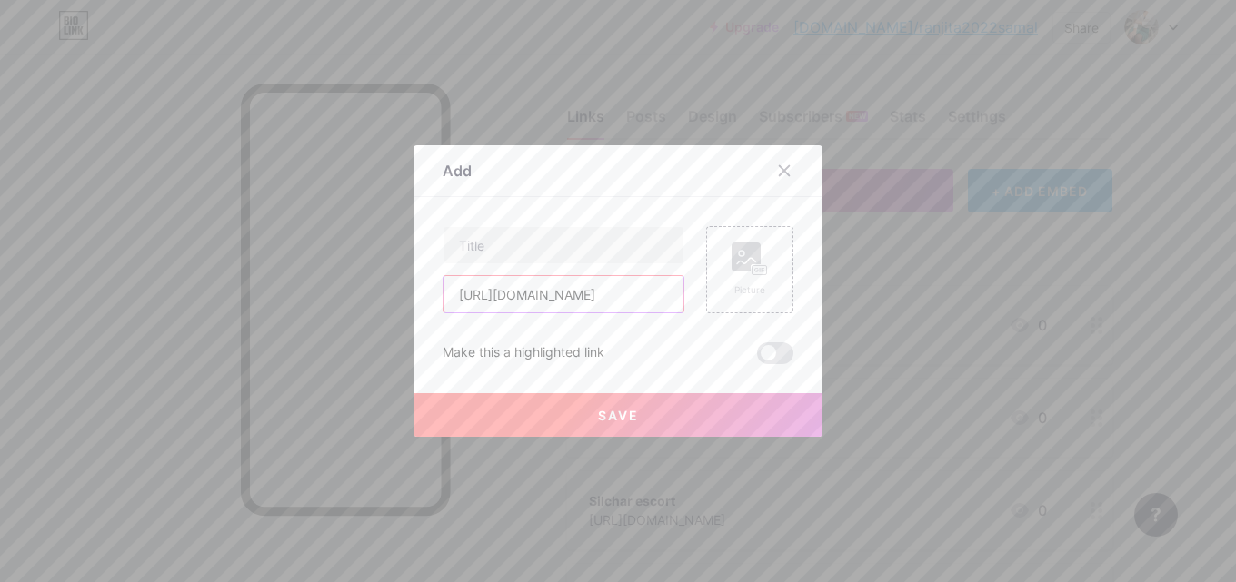
click at [548, 290] on input "[URL][DOMAIN_NAME]" at bounding box center [563, 294] width 240 height 36
click at [548, 292] on input "[URL][DOMAIN_NAME]" at bounding box center [563, 294] width 240 height 36
type input "[URL][DOMAIN_NAME]"
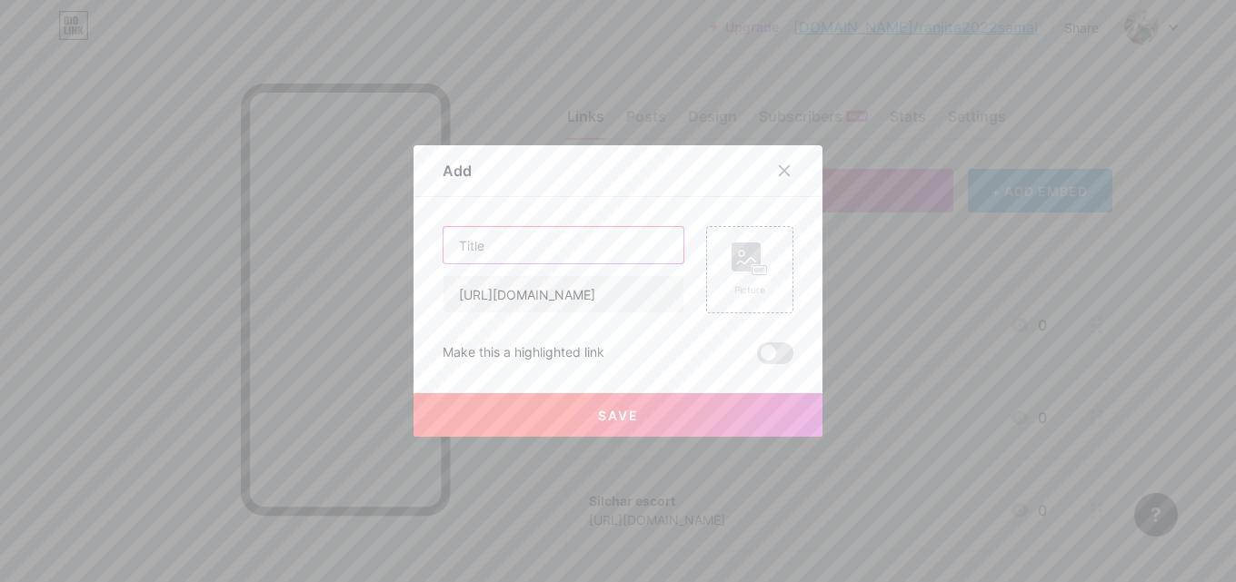
paste input "Kochi"
type input "Kochi escort service"
click at [584, 414] on button "Save" at bounding box center [617, 415] width 409 height 44
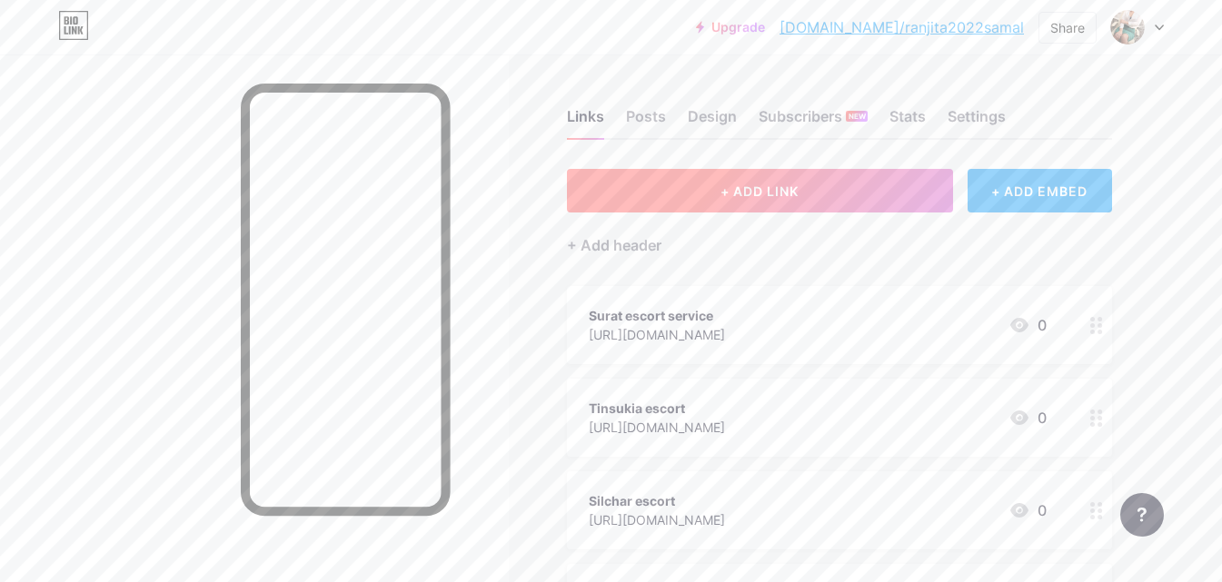
click at [766, 180] on button "+ ADD LINK" at bounding box center [760, 191] width 386 height 44
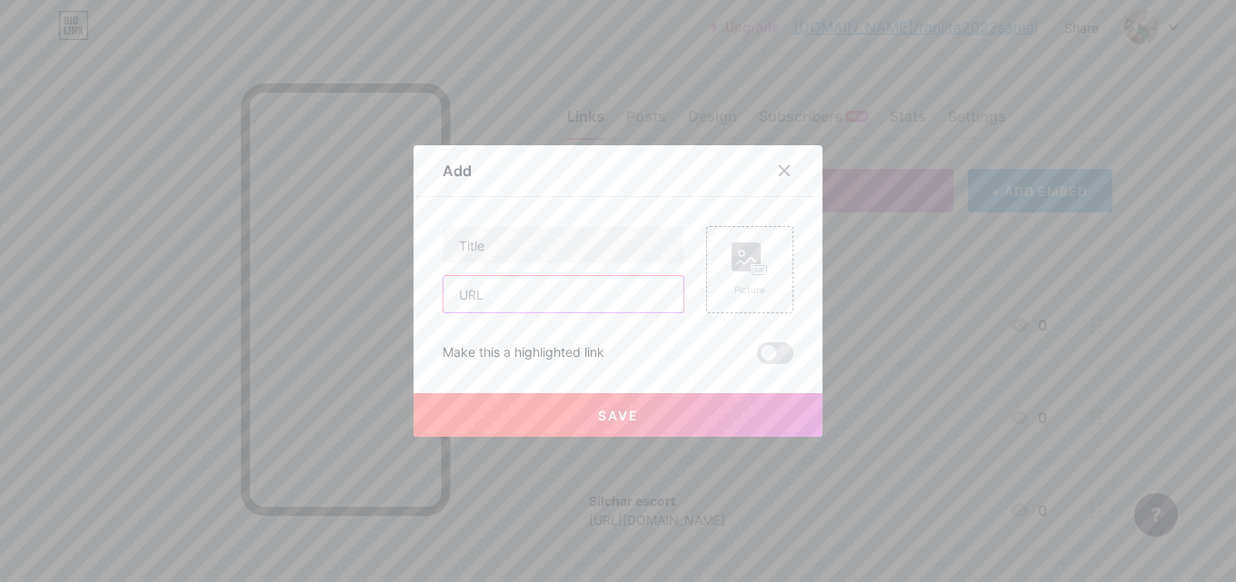
click at [532, 294] on input "text" at bounding box center [563, 294] width 240 height 36
paste input "[URL][DOMAIN_NAME]"
type input "[URL][DOMAIN_NAME]"
click at [534, 248] on input "text" at bounding box center [563, 245] width 240 height 36
type input "B"
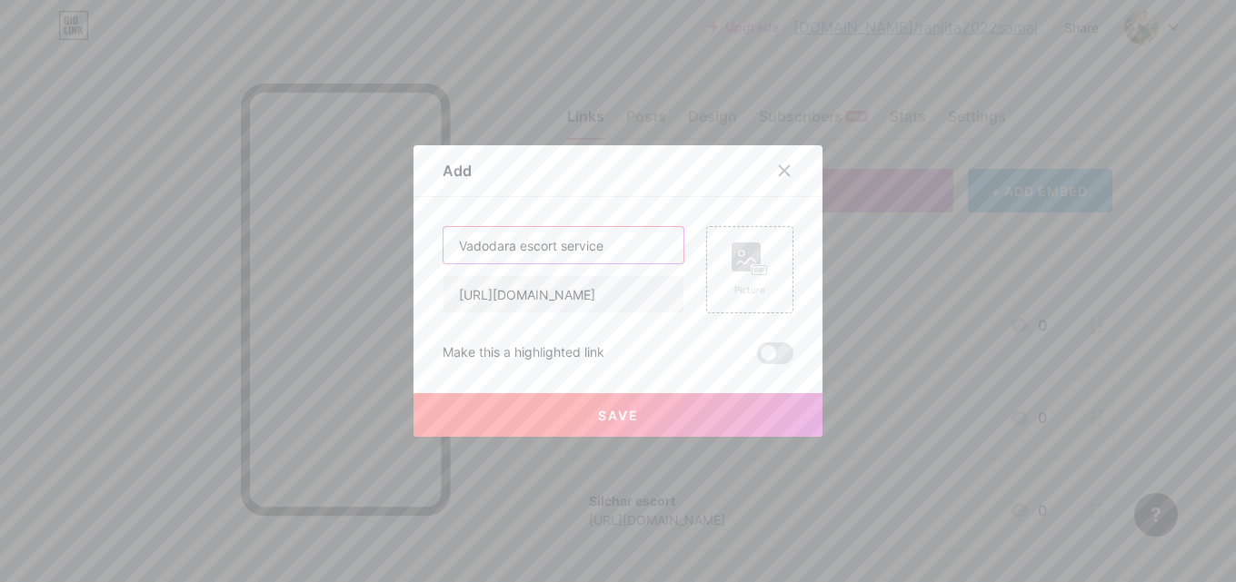
click at [531, 247] on input "Vadodara escort service" at bounding box center [563, 245] width 240 height 36
type input "Vadodara call girl service"
click at [613, 415] on span "Save" at bounding box center [618, 415] width 41 height 15
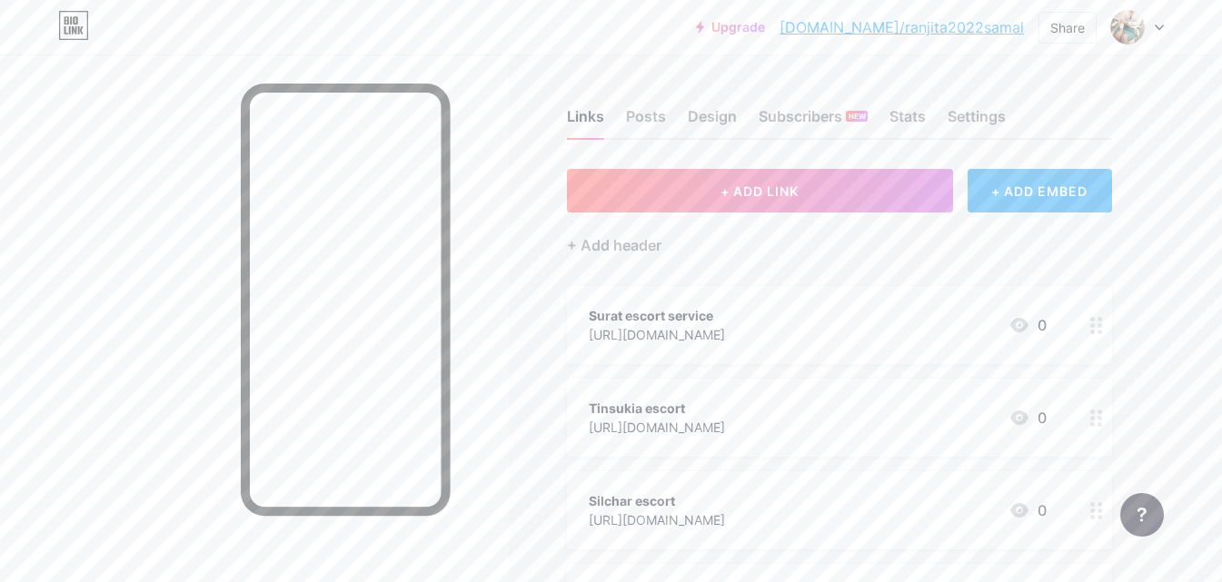
click at [61, 388] on div at bounding box center [254, 346] width 509 height 582
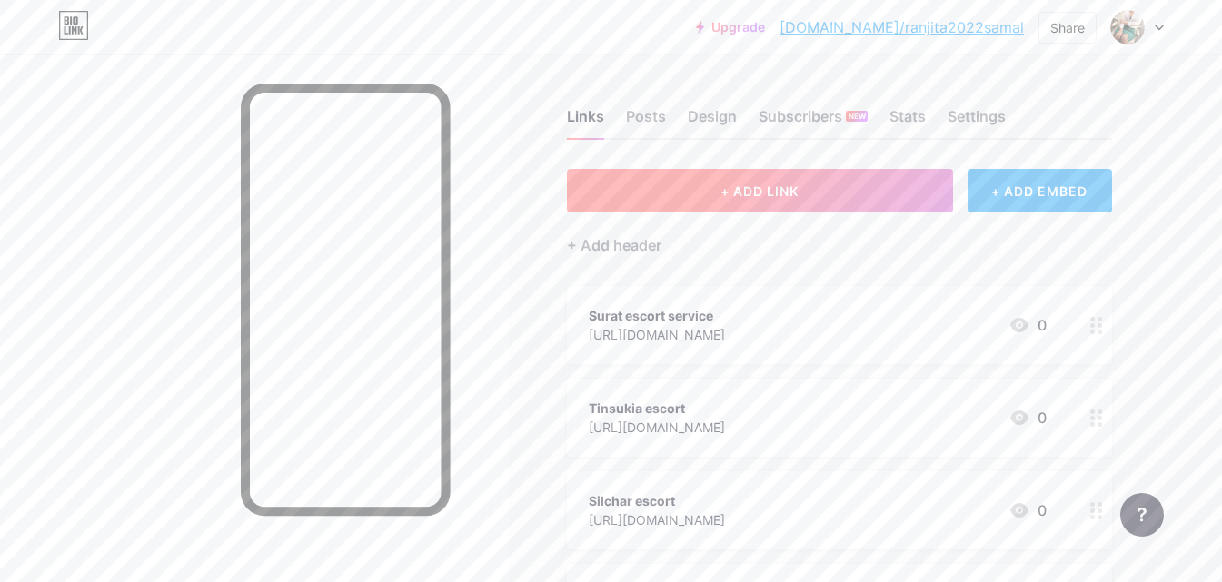
click at [732, 188] on span "+ ADD LINK" at bounding box center [760, 191] width 78 height 15
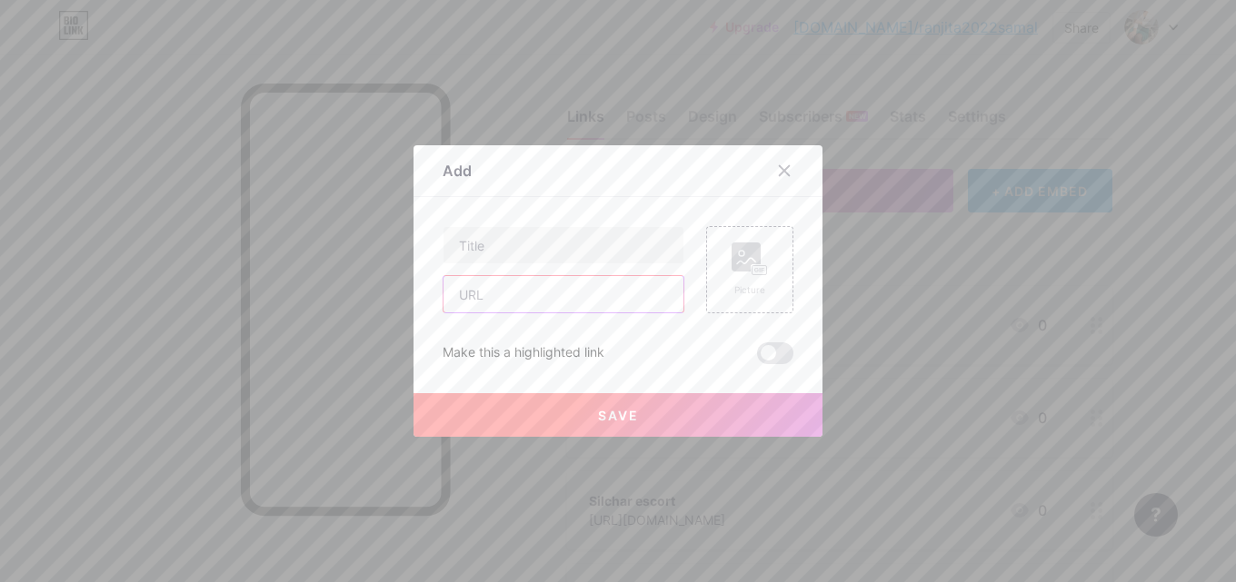
click at [532, 297] on input "text" at bounding box center [563, 294] width 240 height 36
paste input "[URL][DOMAIN_NAME]"
click at [608, 296] on input "[URL][DOMAIN_NAME]" at bounding box center [563, 294] width 240 height 36
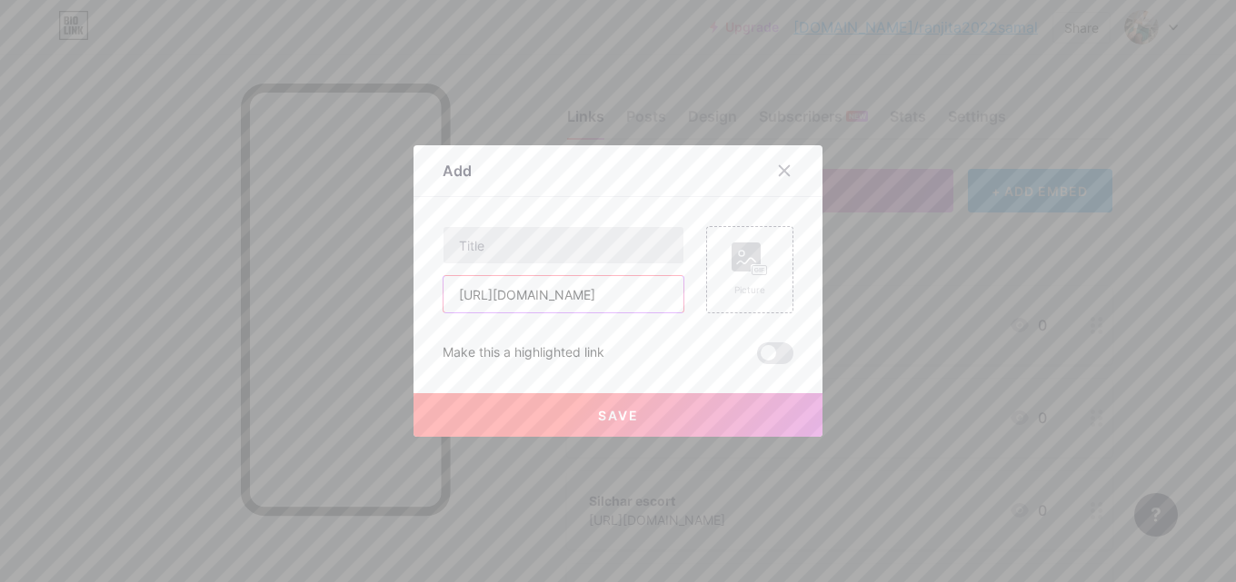
type input "[URL][DOMAIN_NAME]"
click at [526, 243] on input "text" at bounding box center [563, 245] width 240 height 36
paste input "Akota"
type input "Akota call girls service"
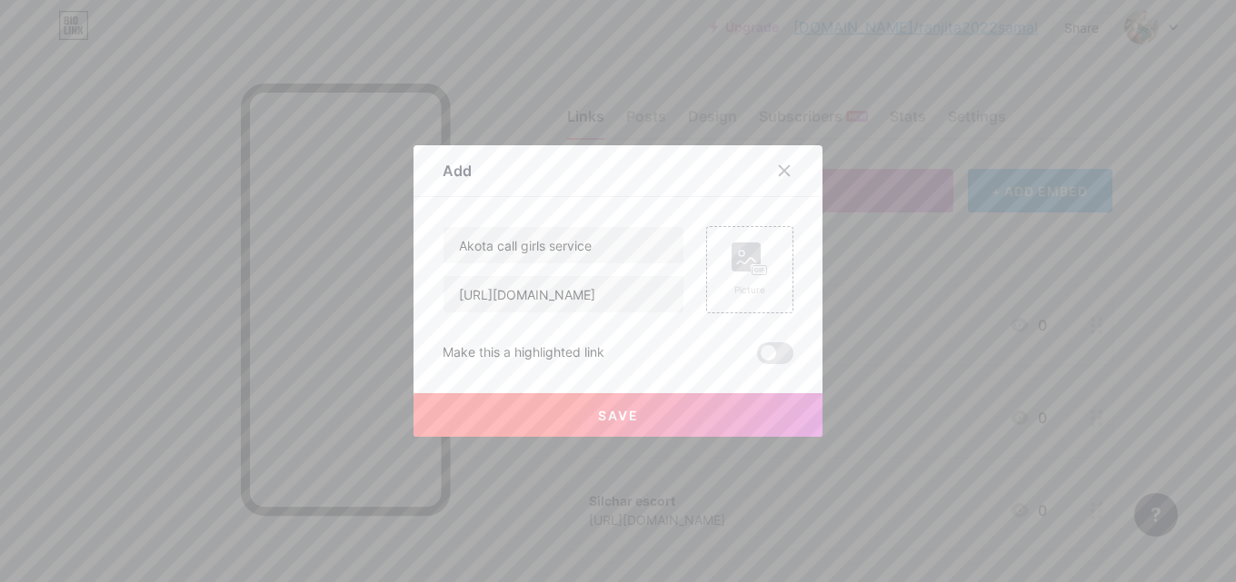
click at [598, 421] on span "Save" at bounding box center [618, 415] width 41 height 15
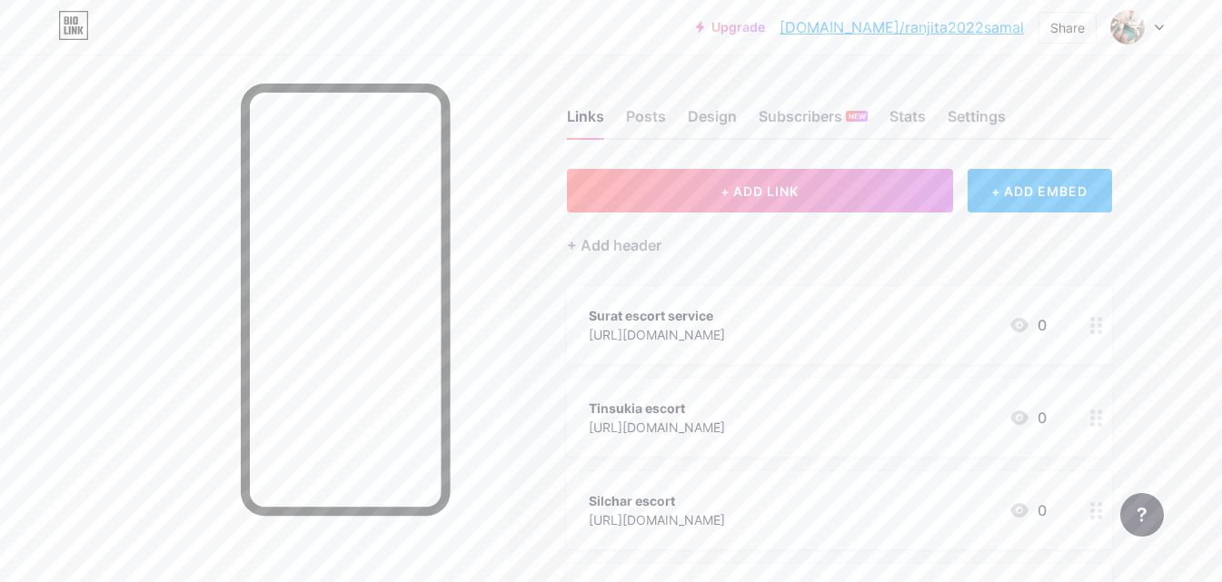
click at [156, 247] on div at bounding box center [254, 346] width 509 height 582
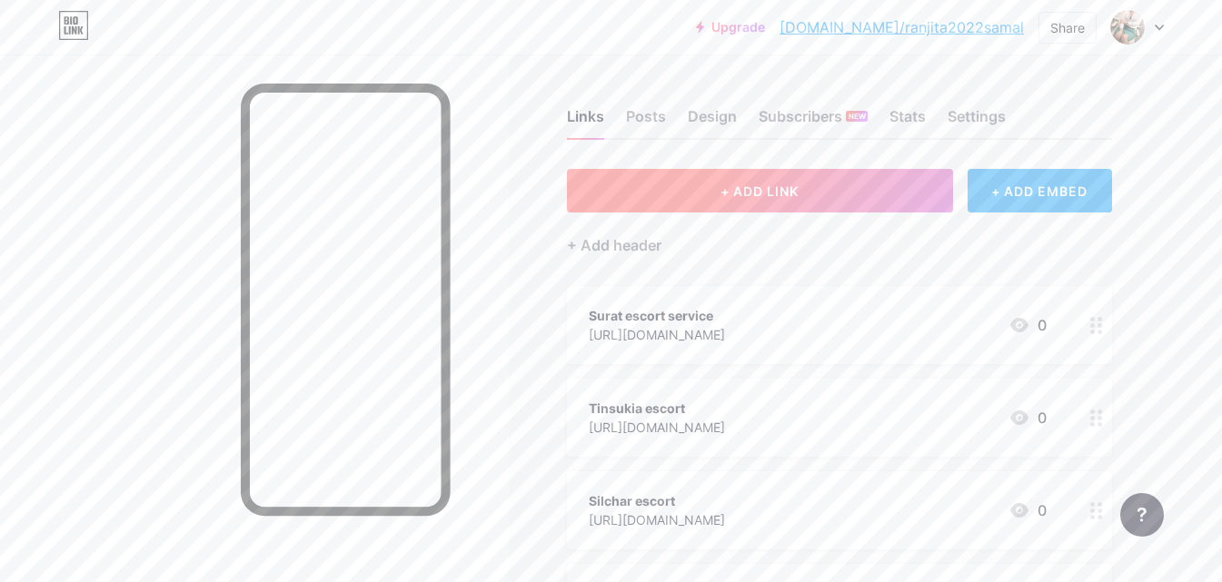
click at [783, 204] on button "+ ADD LINK" at bounding box center [760, 191] width 386 height 44
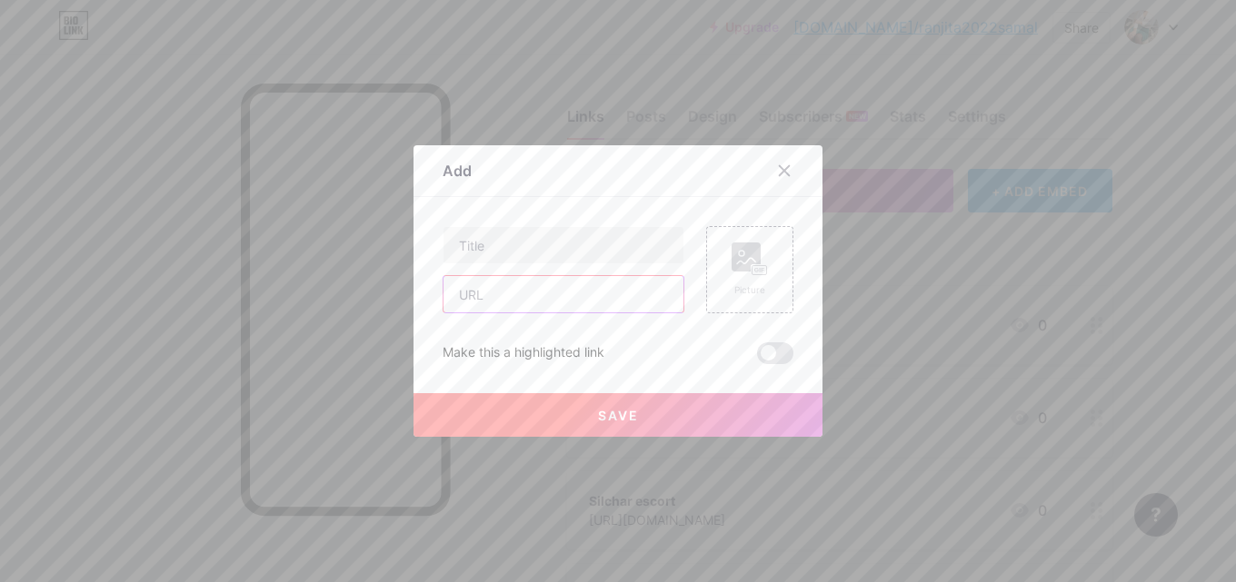
click at [545, 305] on input "text" at bounding box center [563, 294] width 240 height 36
paste input "[URL][DOMAIN_NAME]"
click at [592, 304] on input "[URL][DOMAIN_NAME]" at bounding box center [563, 294] width 240 height 36
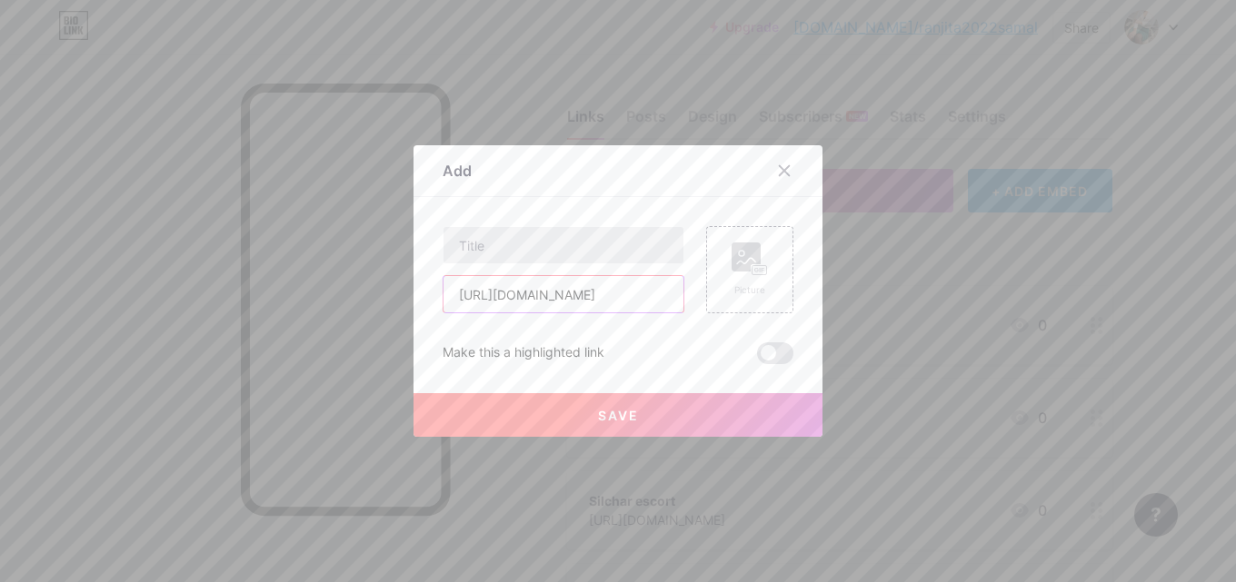
type input "[URL][DOMAIN_NAME]"
click at [516, 254] on input "text" at bounding box center [563, 245] width 240 height 36
paste input "Alkapuri"
type input "Alkapuri call girl service"
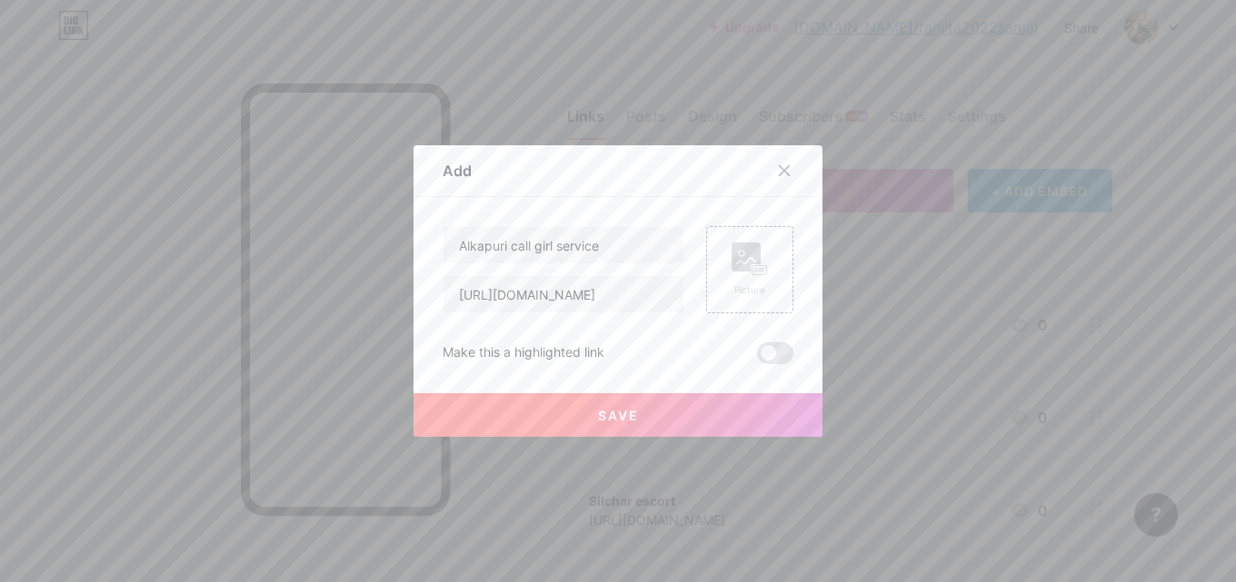
click at [613, 422] on span "Save" at bounding box center [618, 415] width 41 height 15
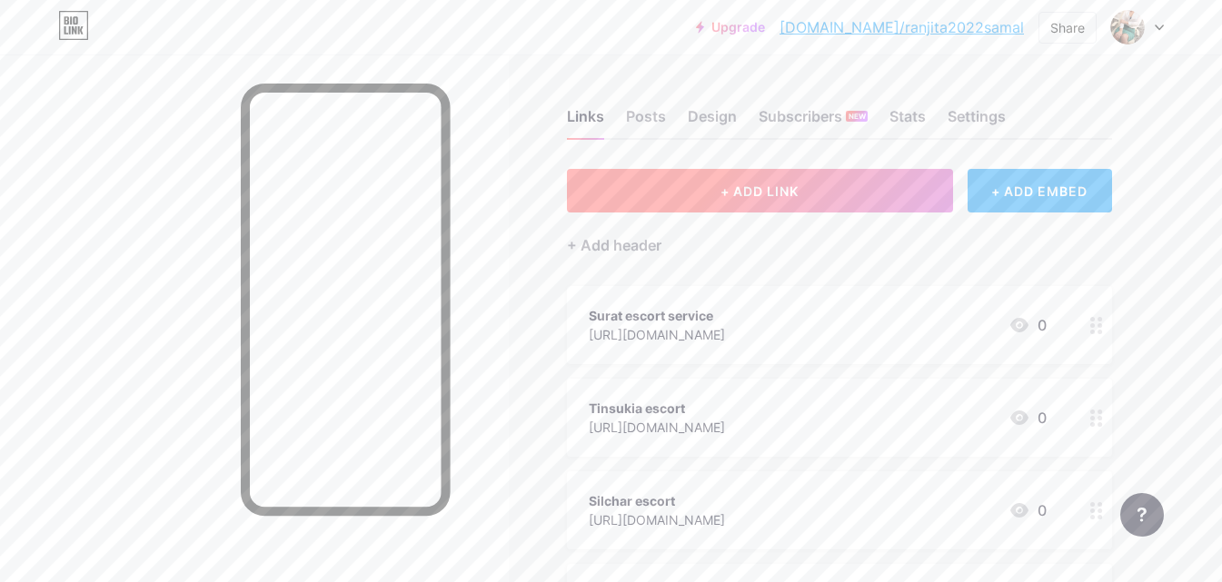
click at [782, 210] on button "+ ADD LINK" at bounding box center [760, 191] width 386 height 44
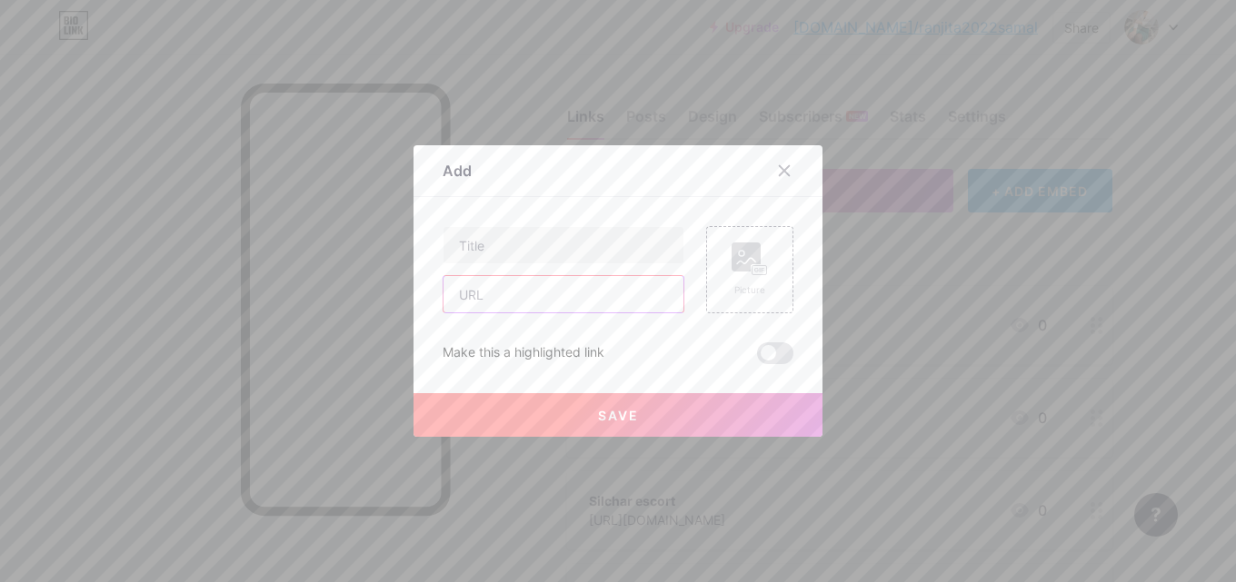
click at [473, 304] on input "text" at bounding box center [563, 294] width 240 height 36
paste input "[URL][DOMAIN_NAME]"
click at [539, 303] on input "[URL][DOMAIN_NAME]" at bounding box center [563, 294] width 240 height 36
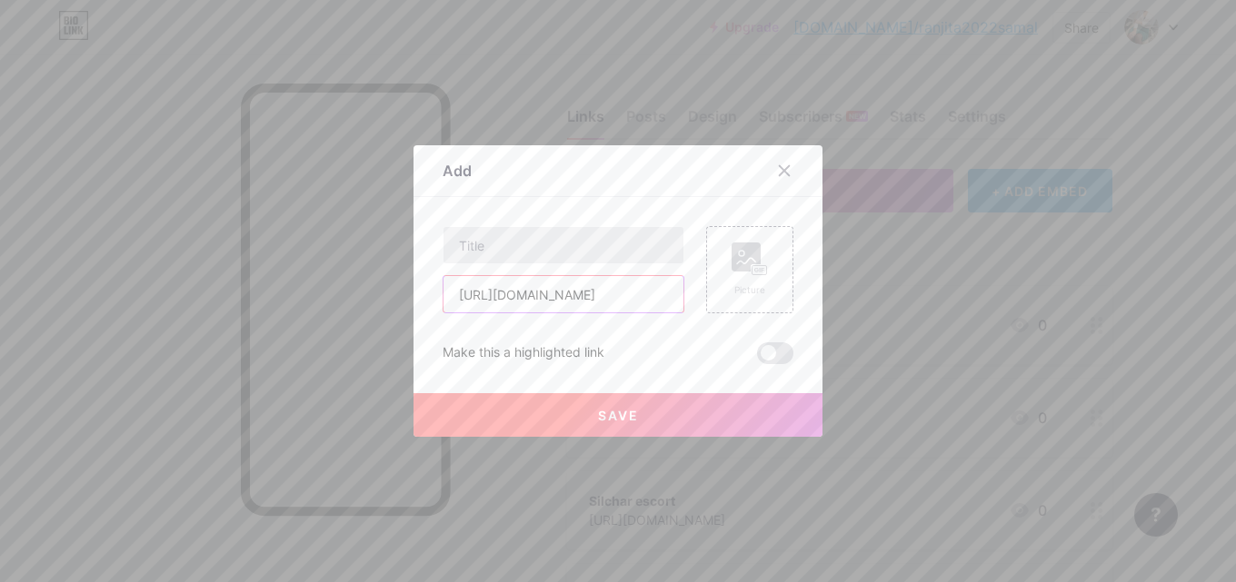
type input "[URL][DOMAIN_NAME]"
click at [519, 246] on input "text" at bounding box center [563, 245] width 240 height 36
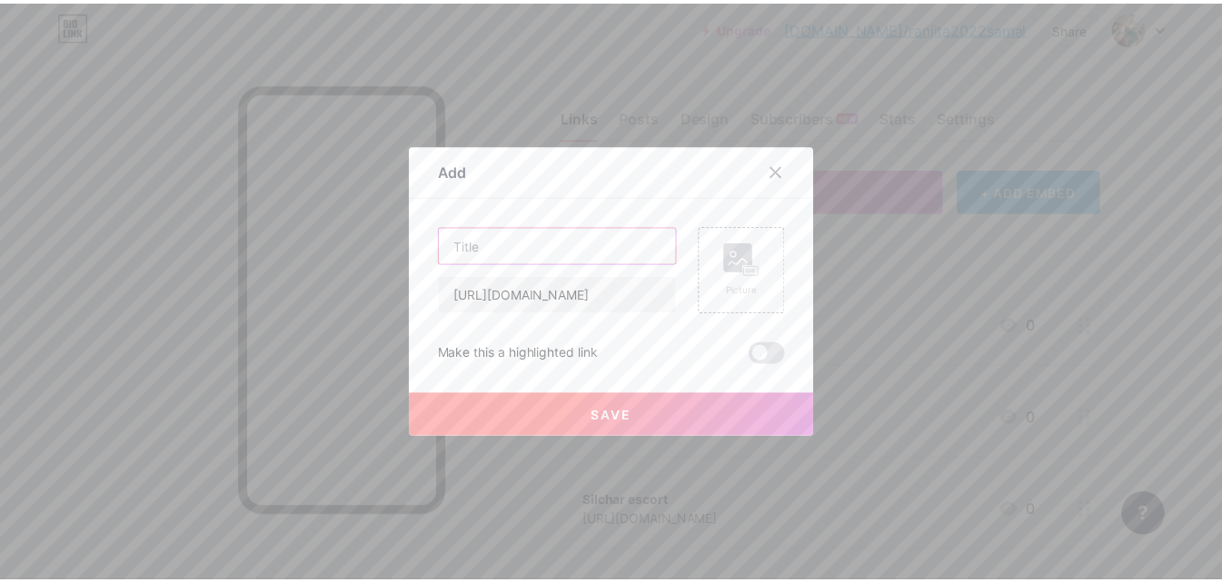
scroll to position [0, 0]
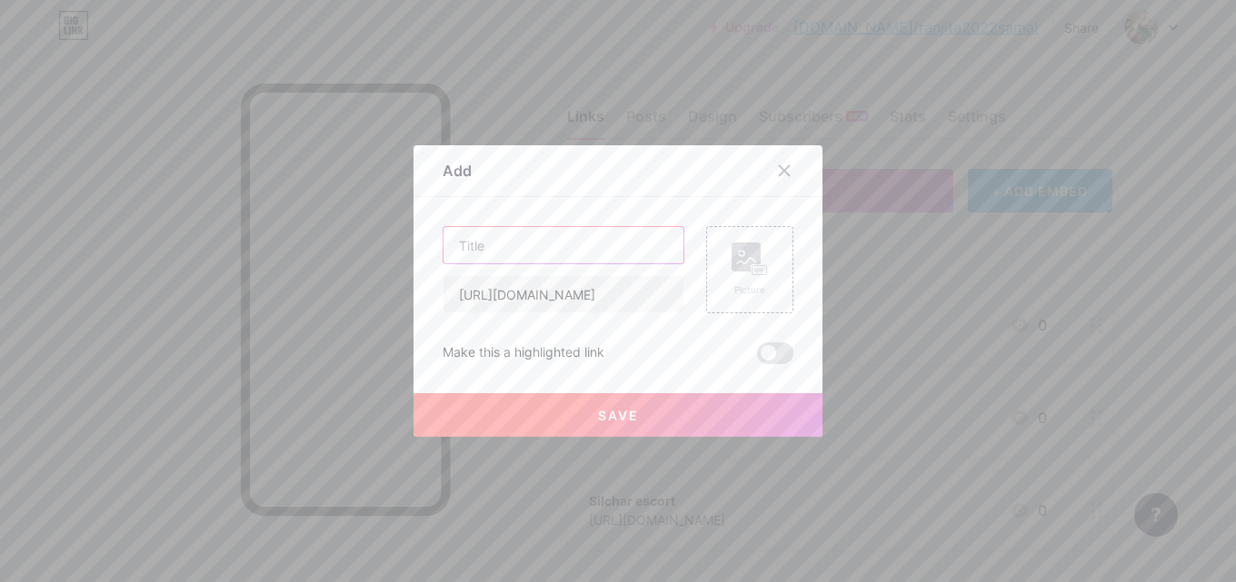
paste input "Waghodia"
type input "Waghodia call girl service"
click at [622, 409] on span "Save" at bounding box center [618, 415] width 41 height 15
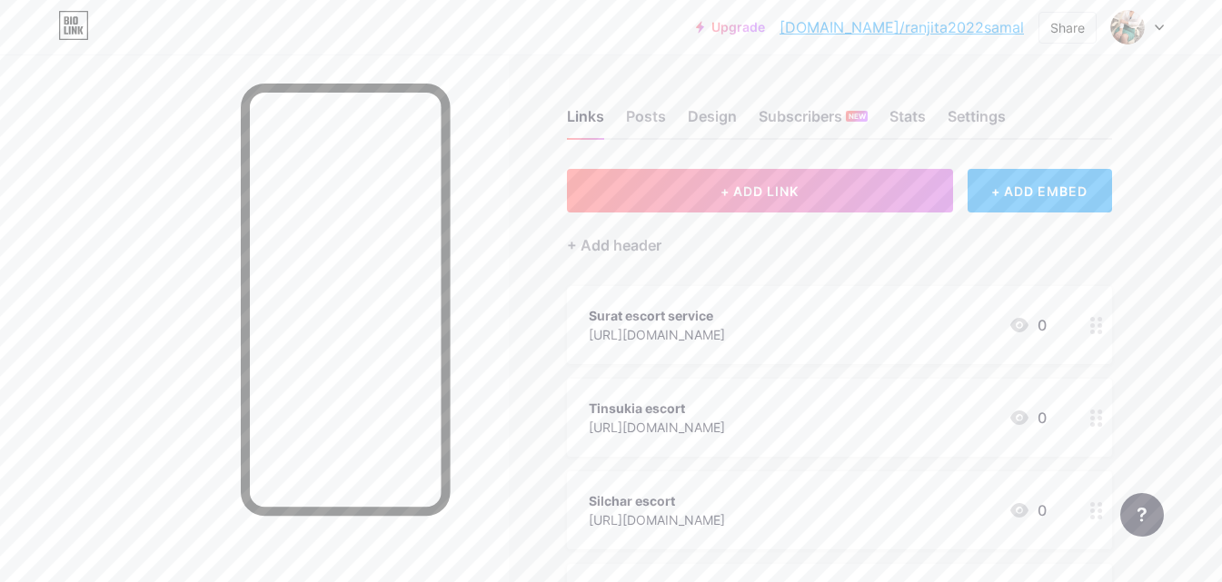
click at [67, 359] on div at bounding box center [254, 346] width 509 height 582
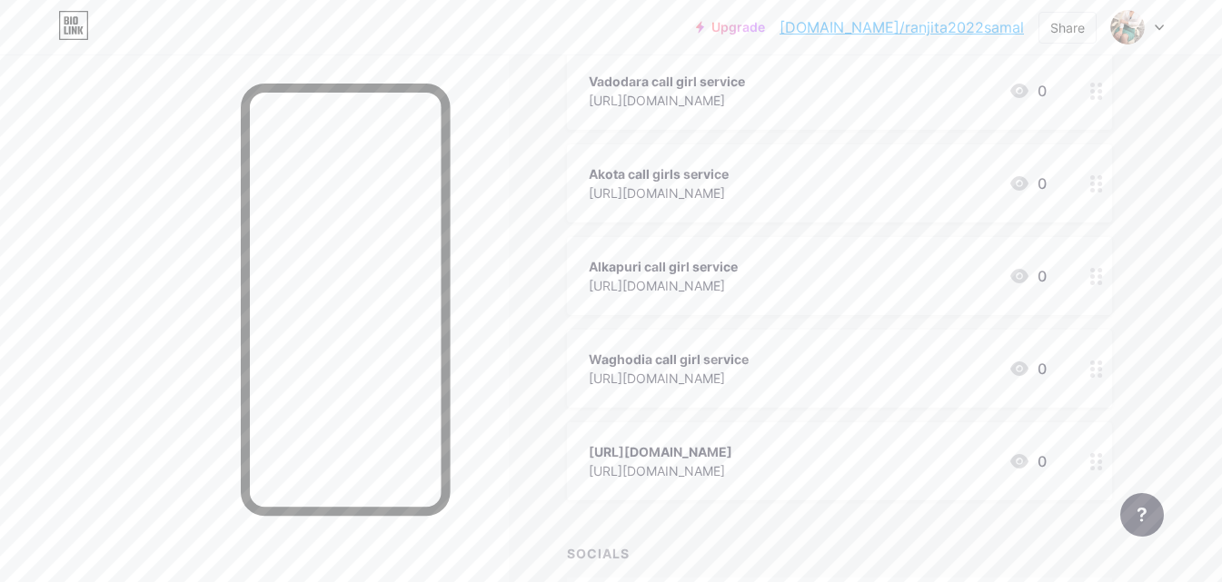
scroll to position [818, 0]
